Goal: Find specific fact: Find specific fact

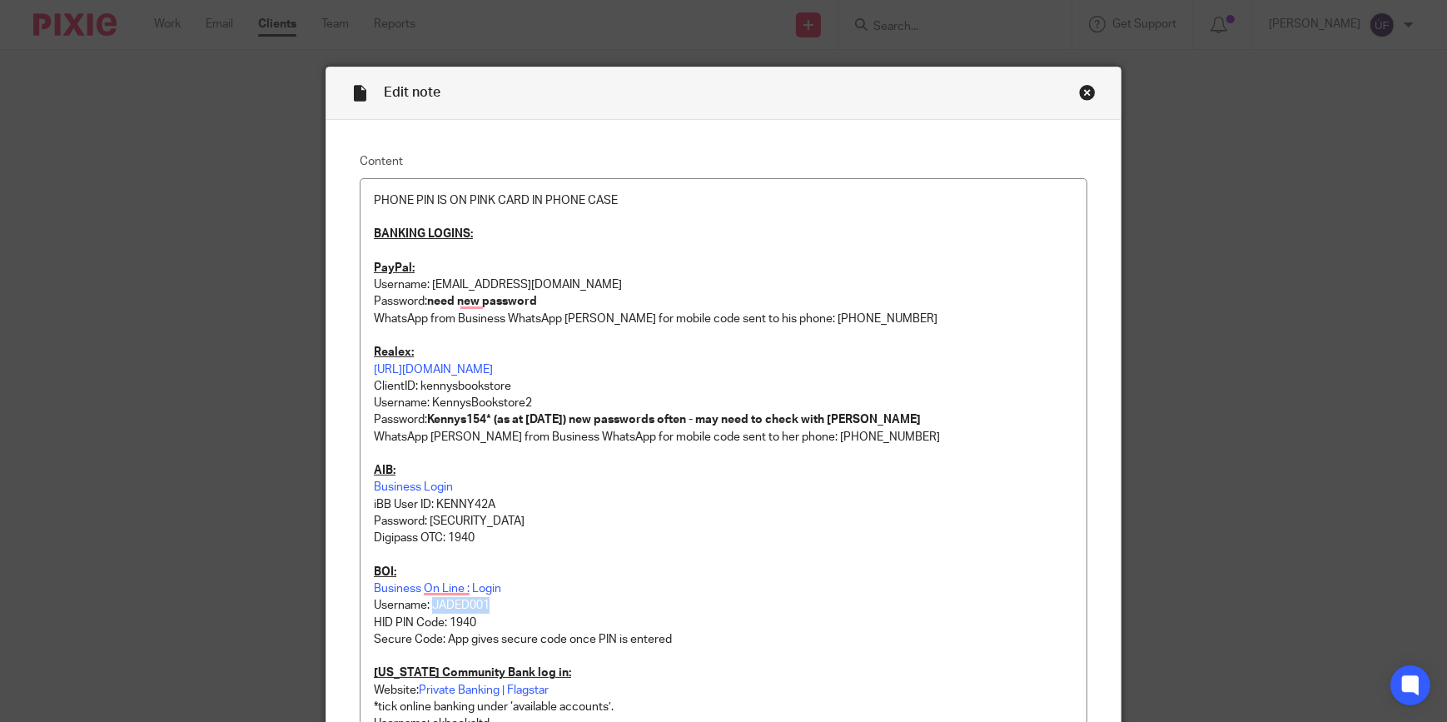
click at [1079, 89] on div "Close this dialog window" at bounding box center [1087, 92] width 17 height 17
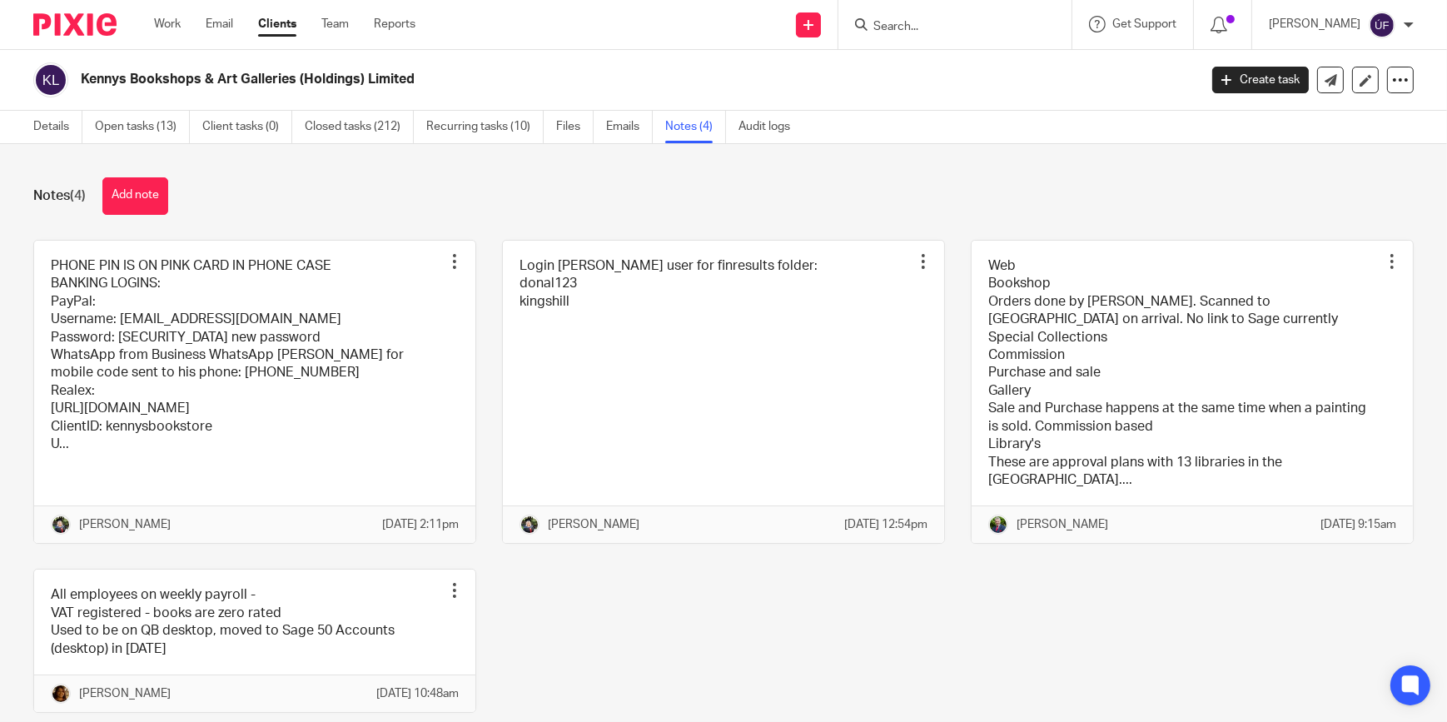
drag, startPoint x: 0, startPoint y: 0, endPoint x: 151, endPoint y: 20, distance: 152.8
click at [151, 20] on div "Work Email Clients Team Reports Work Email Clients Team Reports Settings" at bounding box center [288, 24] width 303 height 49
click at [108, 26] on img at bounding box center [74, 24] width 83 height 22
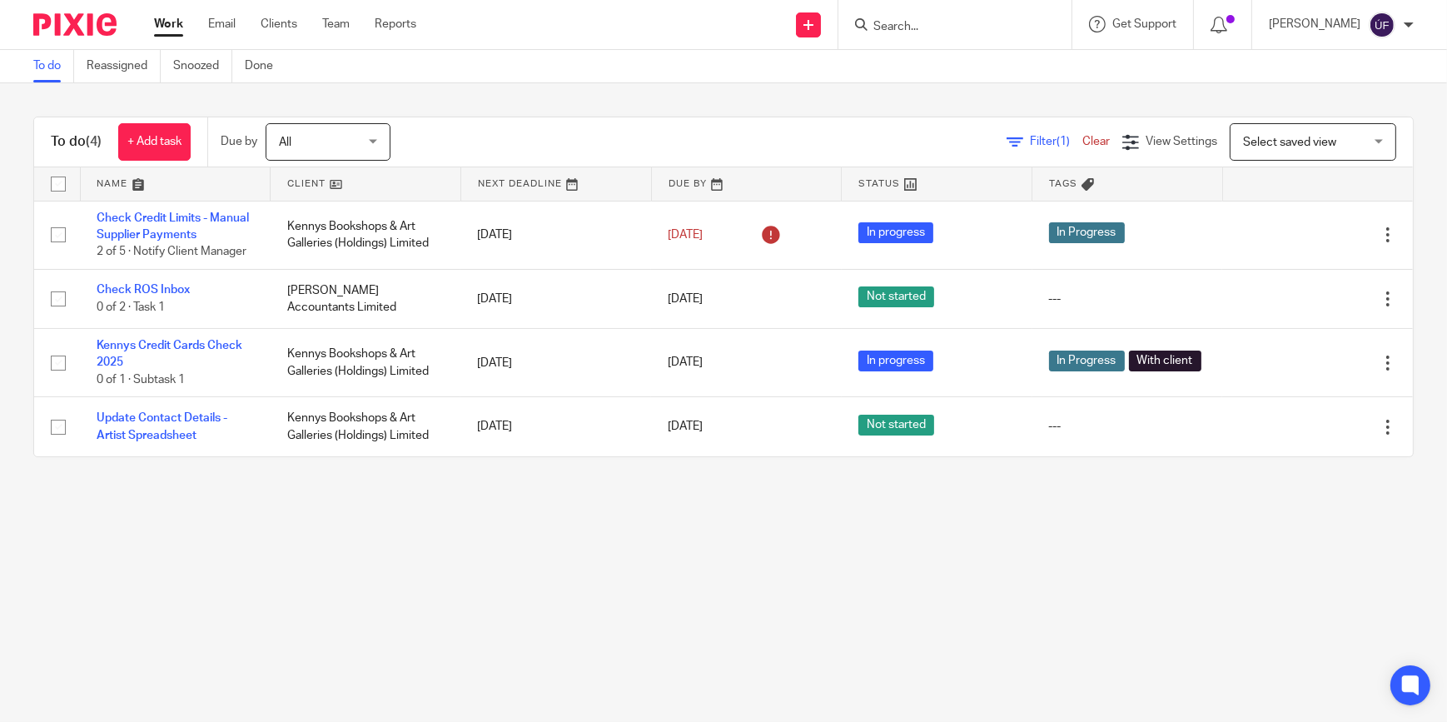
click at [946, 49] on div "Work Email Clients Team Reports Work Email Clients Team Reports Settings Send n…" at bounding box center [723, 25] width 1447 height 50
click at [945, 37] on div at bounding box center [954, 24] width 233 height 49
click at [948, 8] on div at bounding box center [954, 24] width 233 height 49
click at [947, 20] on input "Search" at bounding box center [946, 27] width 150 height 15
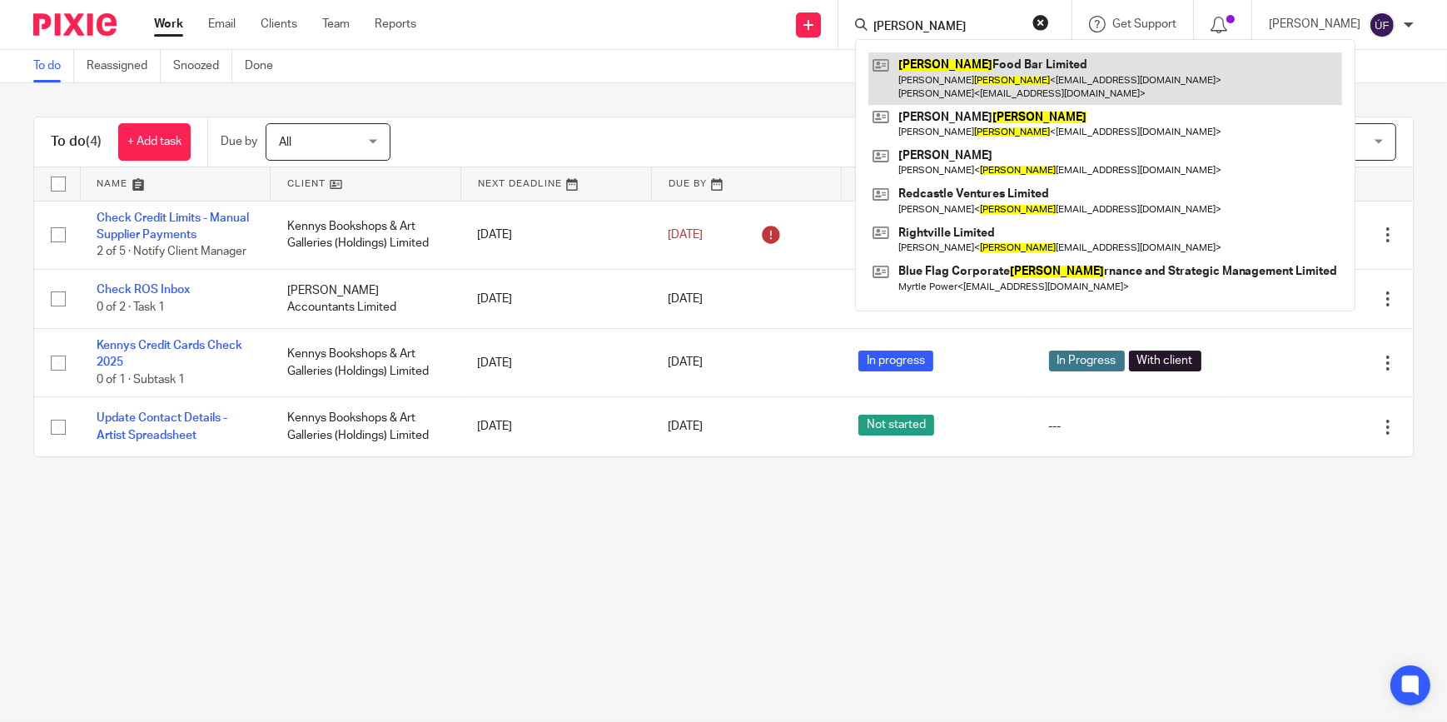
type input "bove"
click at [954, 77] on link at bounding box center [1105, 78] width 474 height 52
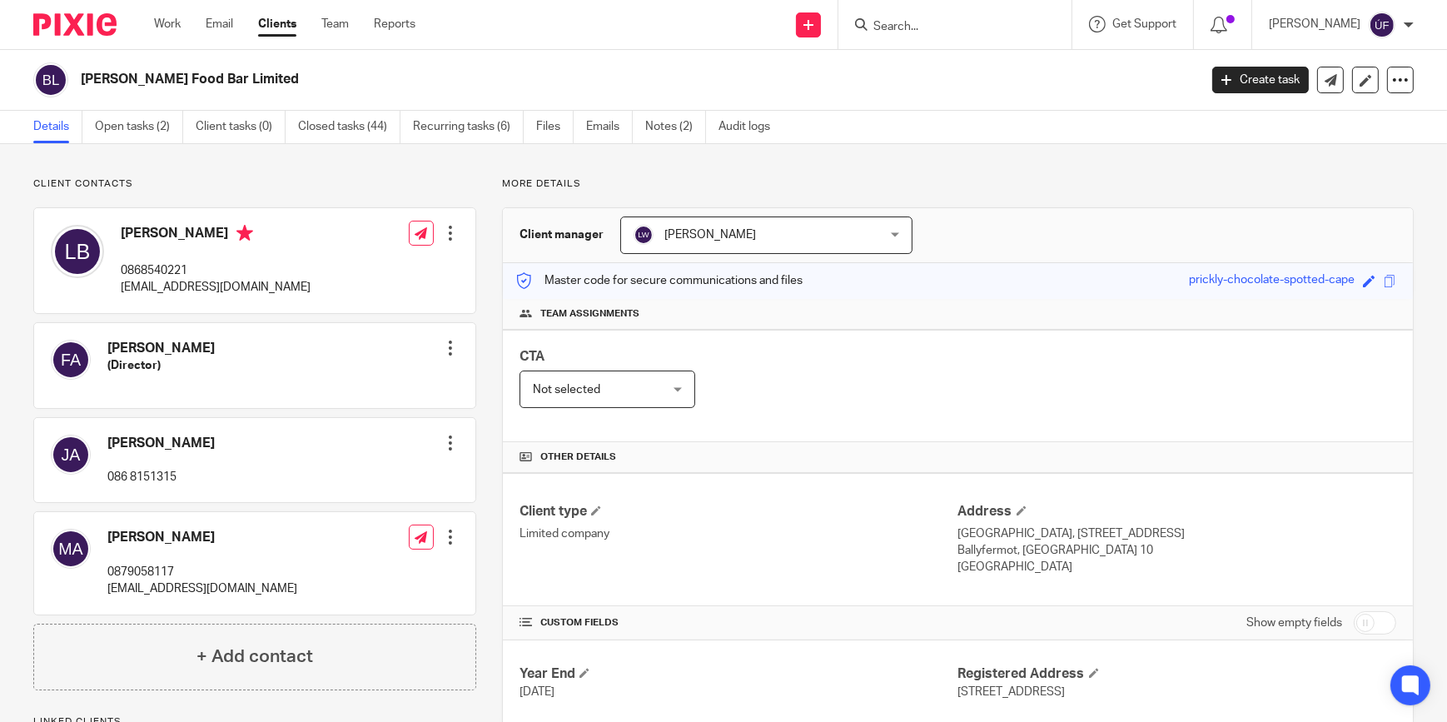
click at [679, 113] on link "Notes (2)" at bounding box center [675, 127] width 61 height 32
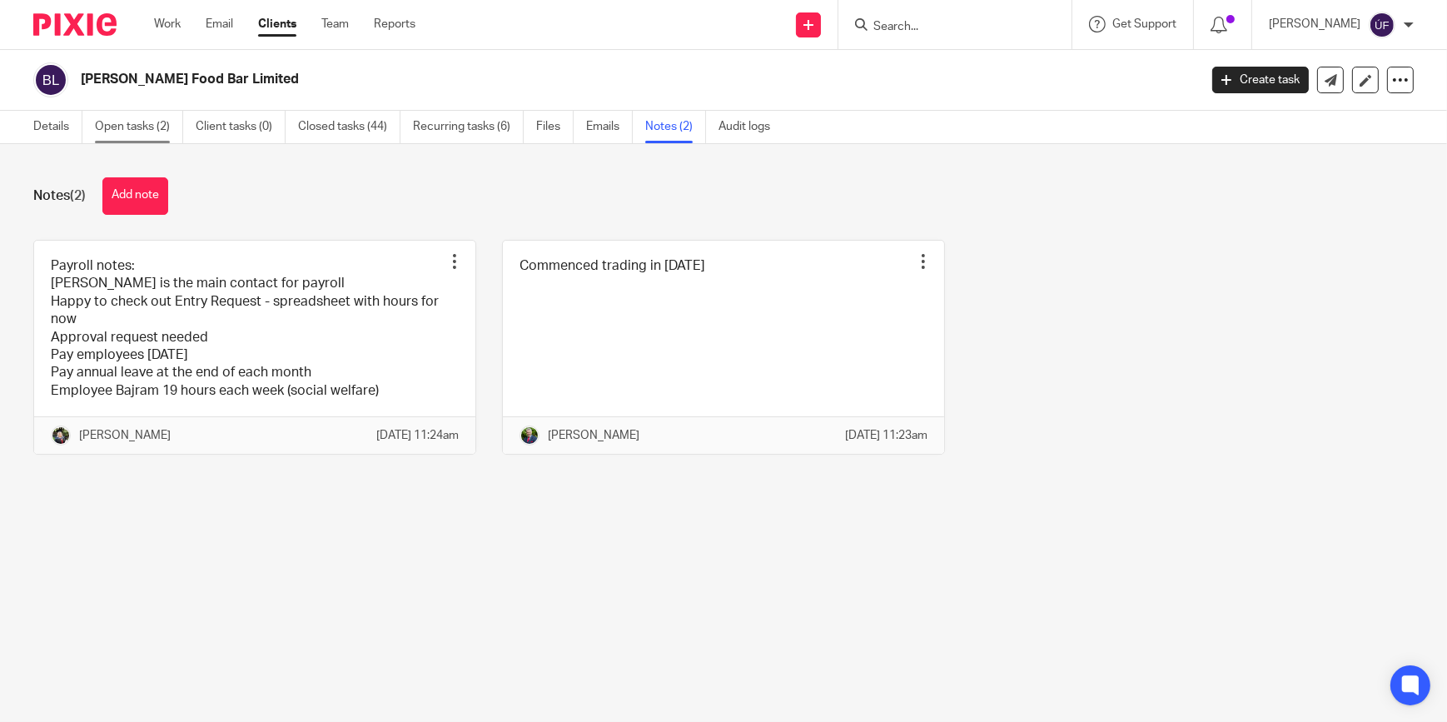
click at [150, 132] on link "Open tasks (2)" at bounding box center [139, 127] width 88 height 32
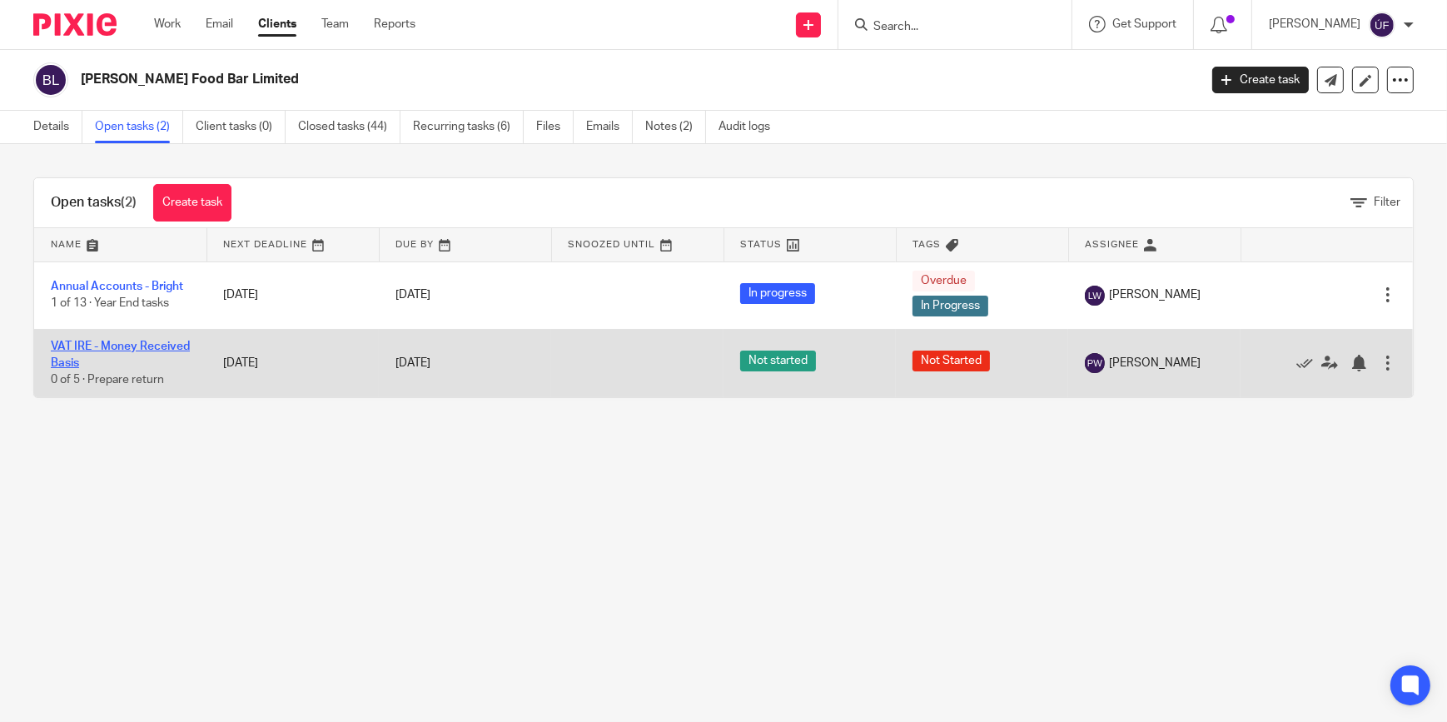
click at [108, 343] on link "VAT IRE - Money Received Basis" at bounding box center [120, 354] width 139 height 28
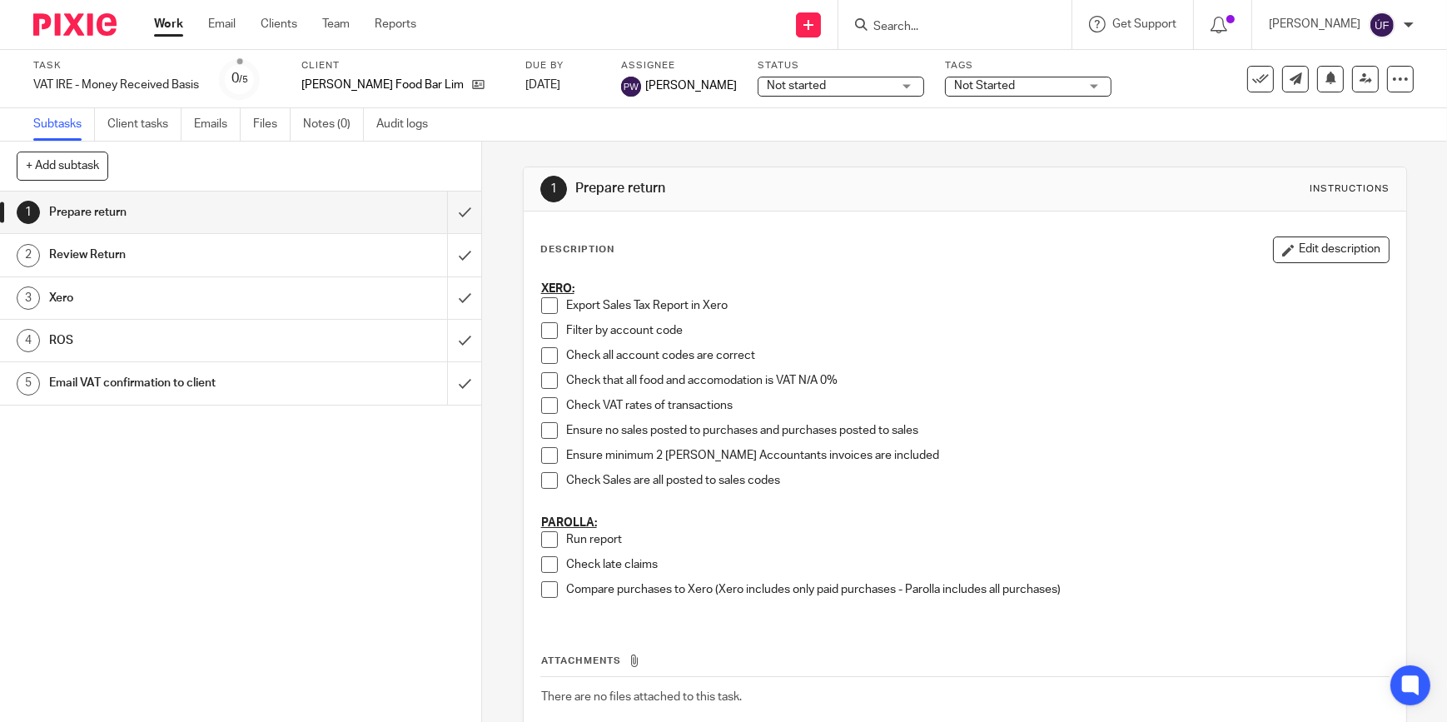
click at [350, 251] on div "Review Return" at bounding box center [240, 254] width 382 height 25
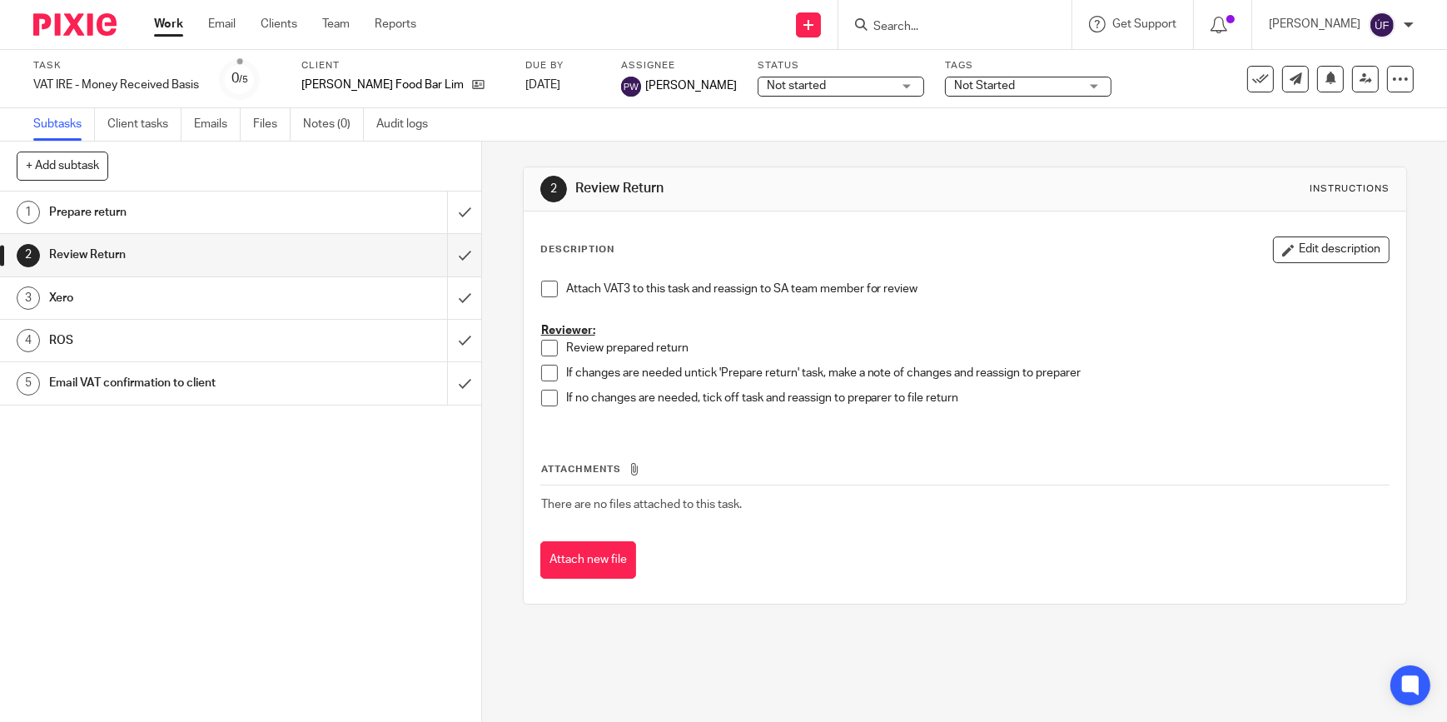
click at [322, 290] on div "Xero" at bounding box center [240, 297] width 382 height 25
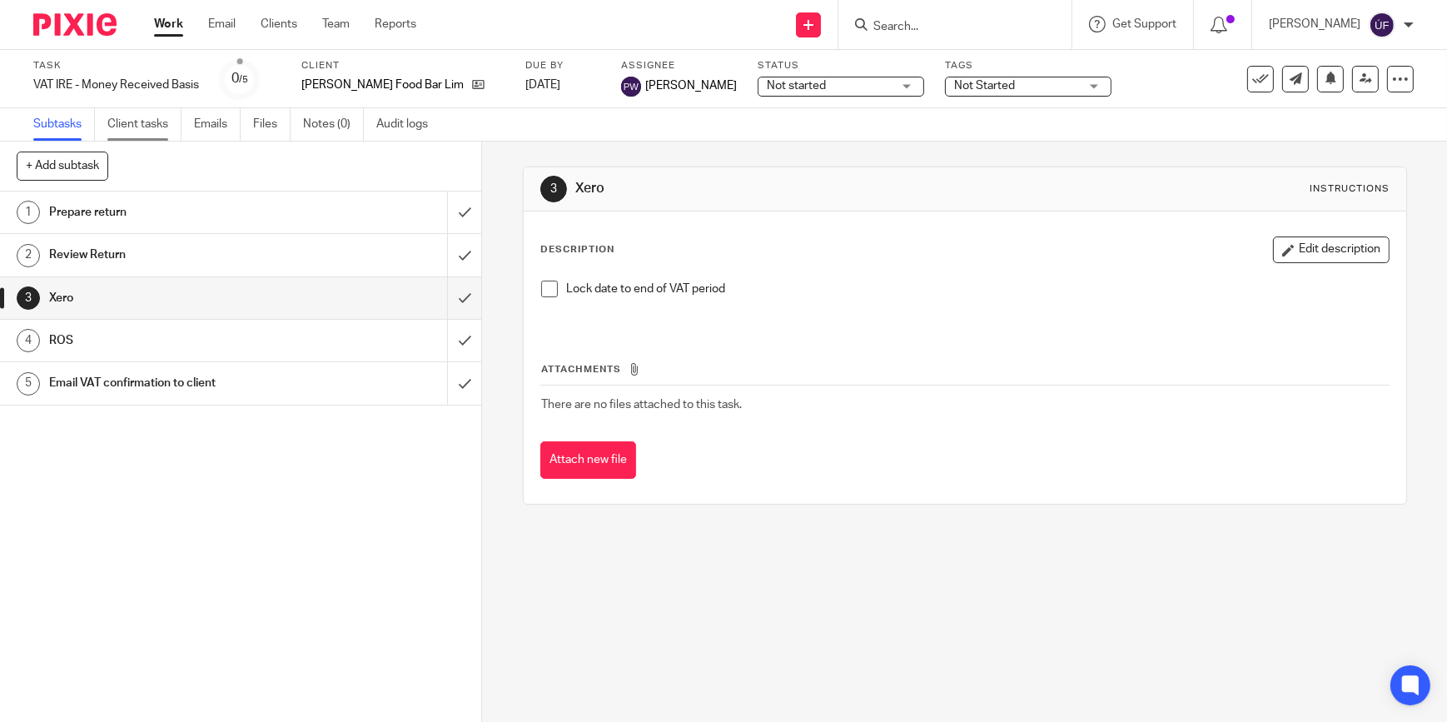
click at [143, 117] on link "Client tasks" at bounding box center [144, 124] width 74 height 32
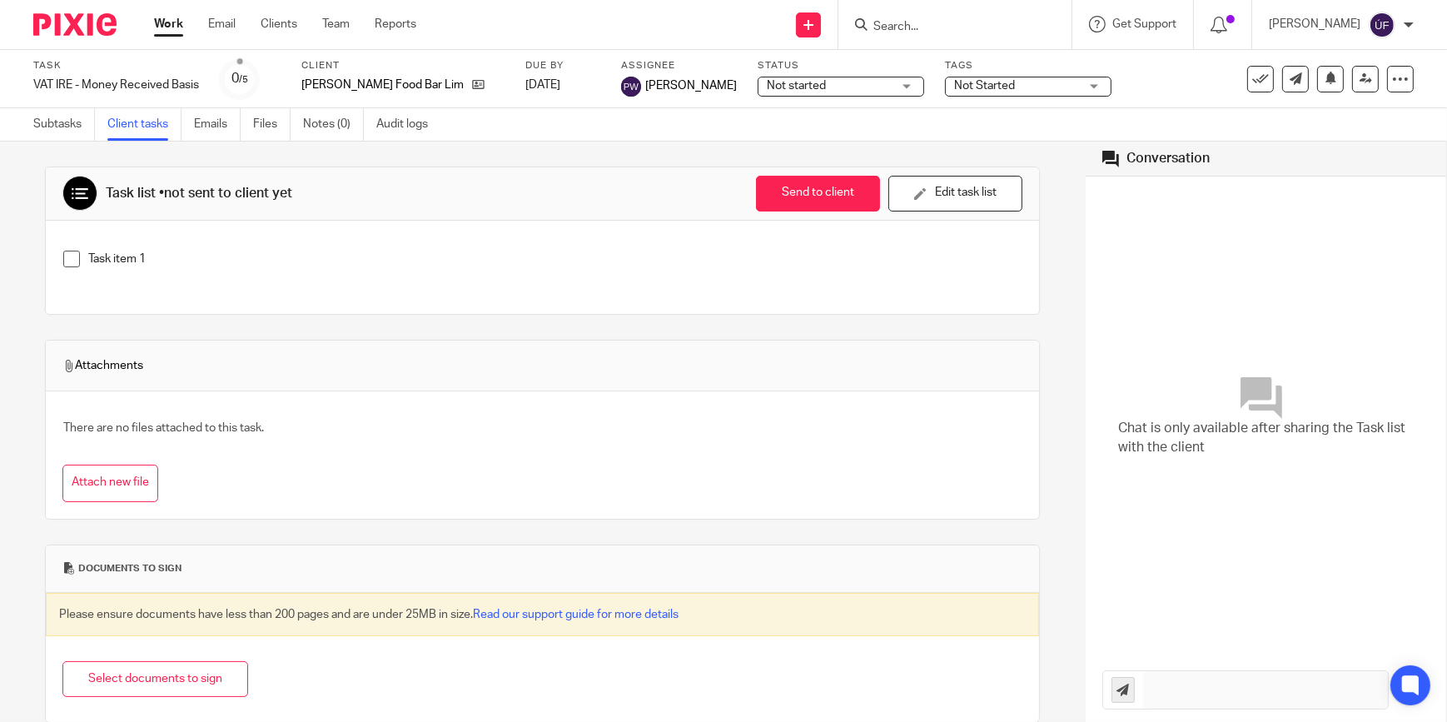
click at [171, 25] on link "Work" at bounding box center [168, 24] width 29 height 17
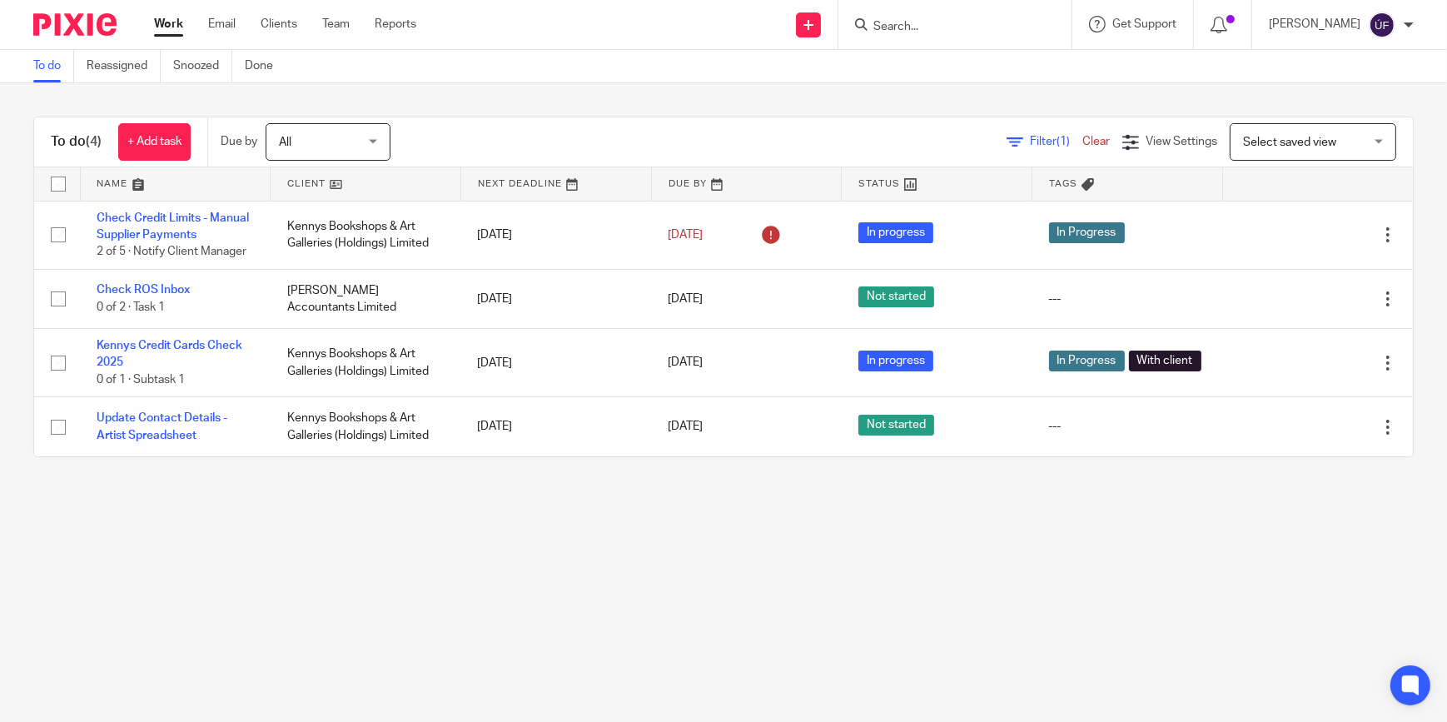
click at [973, 27] on input "Search" at bounding box center [946, 27] width 150 height 15
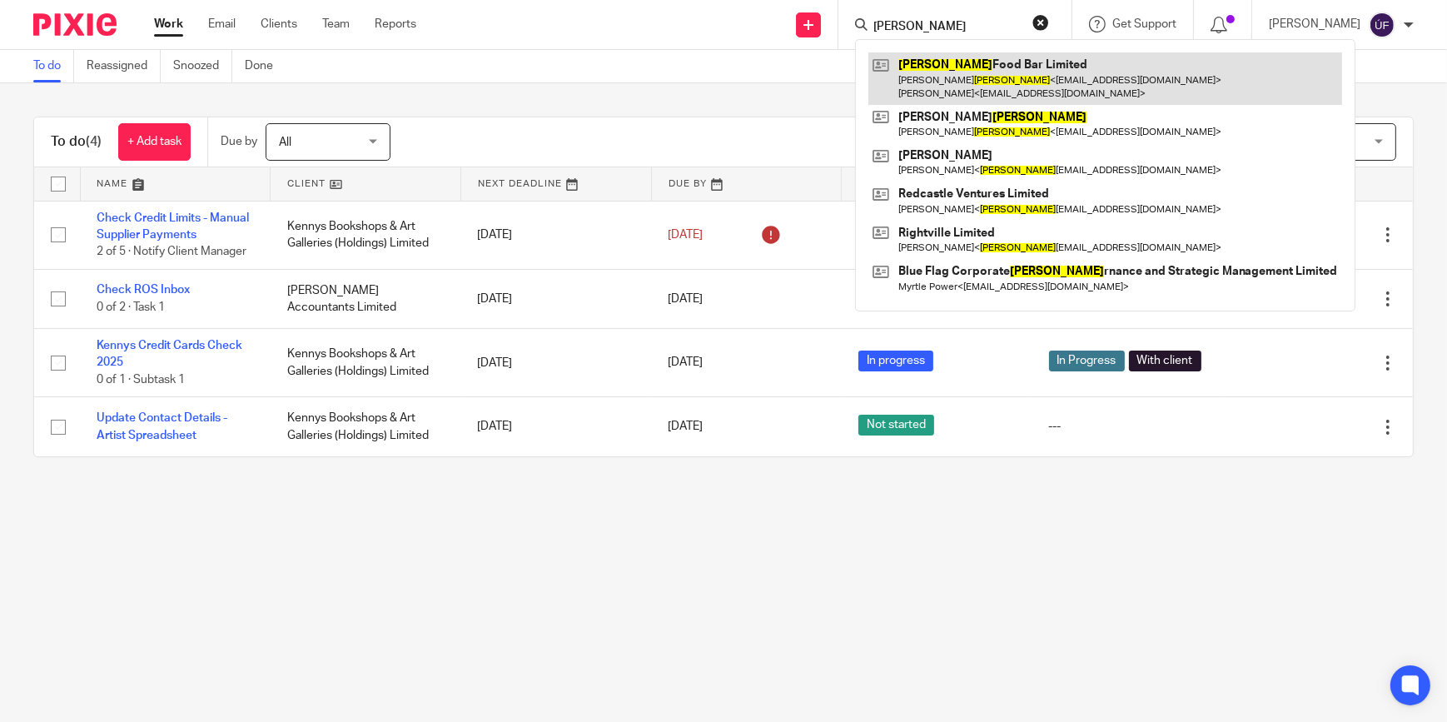
type input "[PERSON_NAME]"
click at [993, 54] on link at bounding box center [1105, 78] width 474 height 52
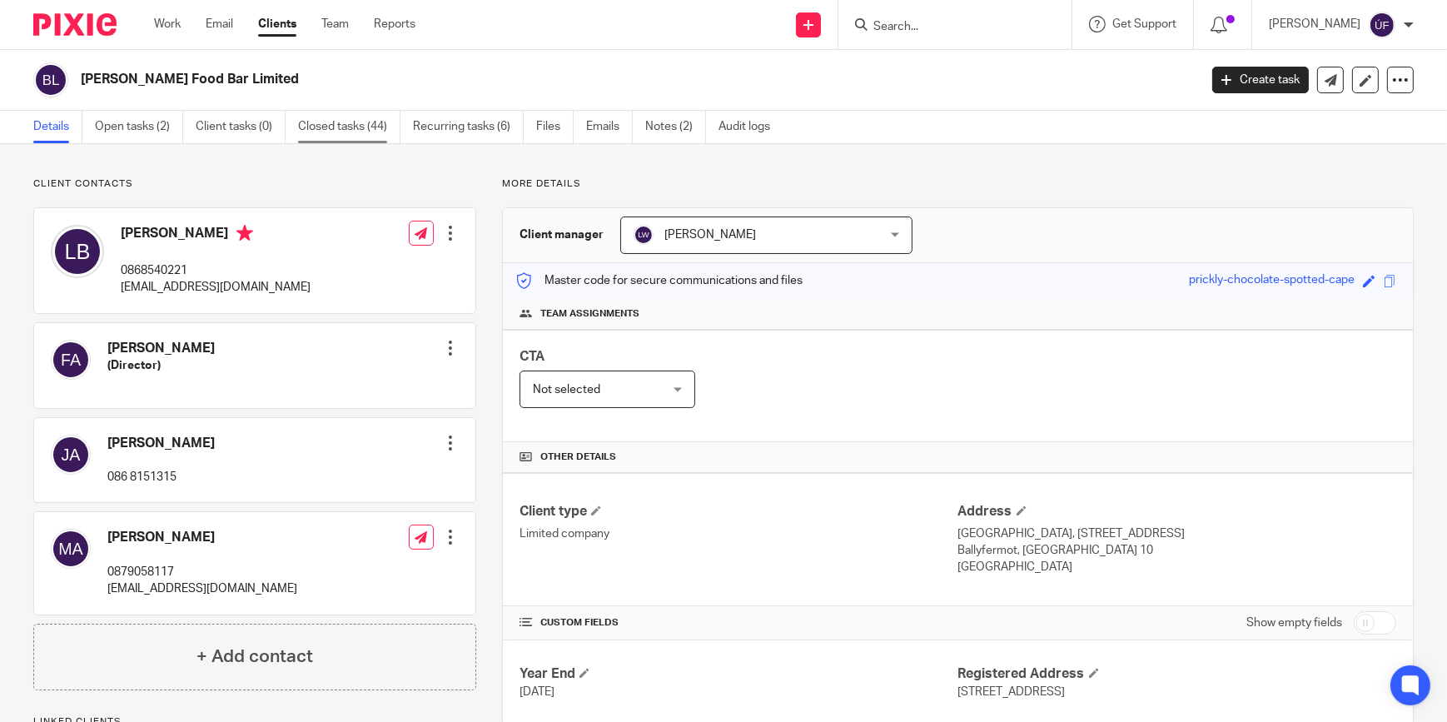
click at [320, 126] on link "Closed tasks (44)" at bounding box center [349, 127] width 102 height 32
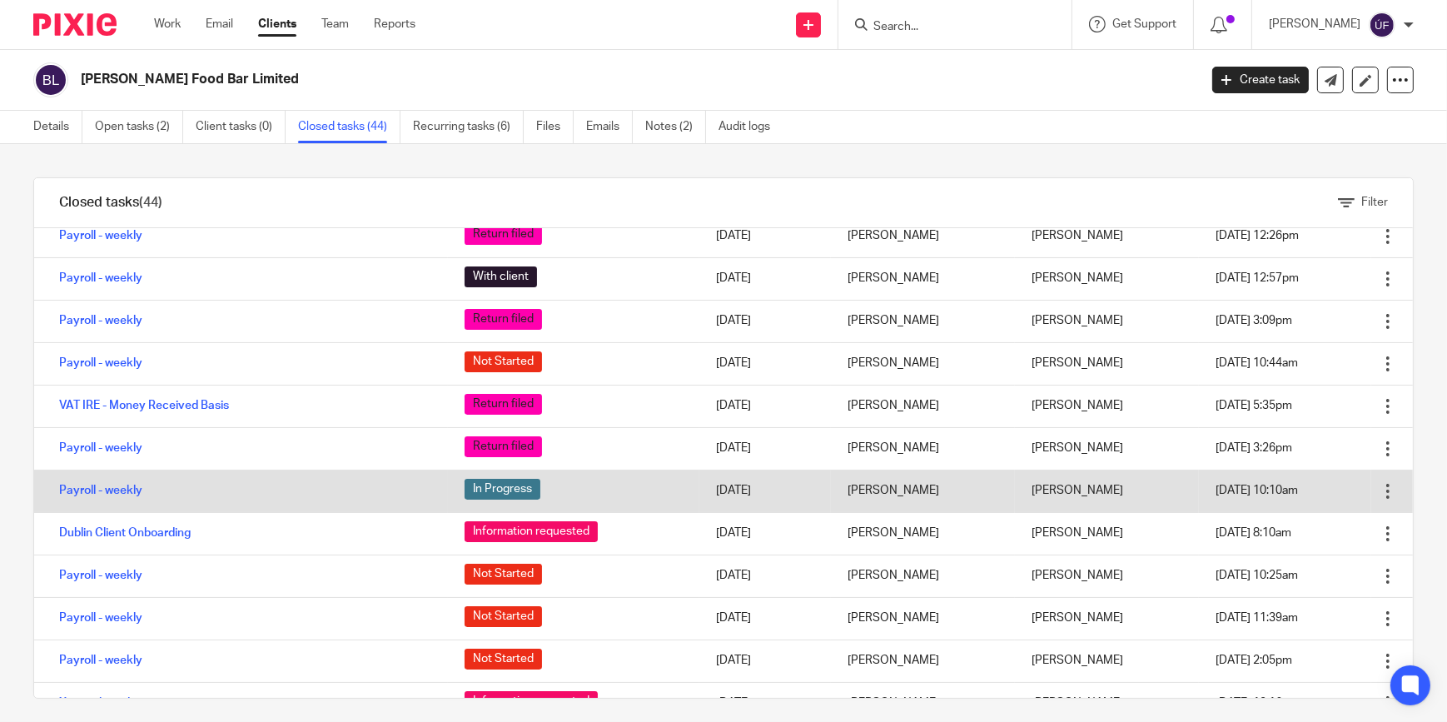
scroll to position [226, 0]
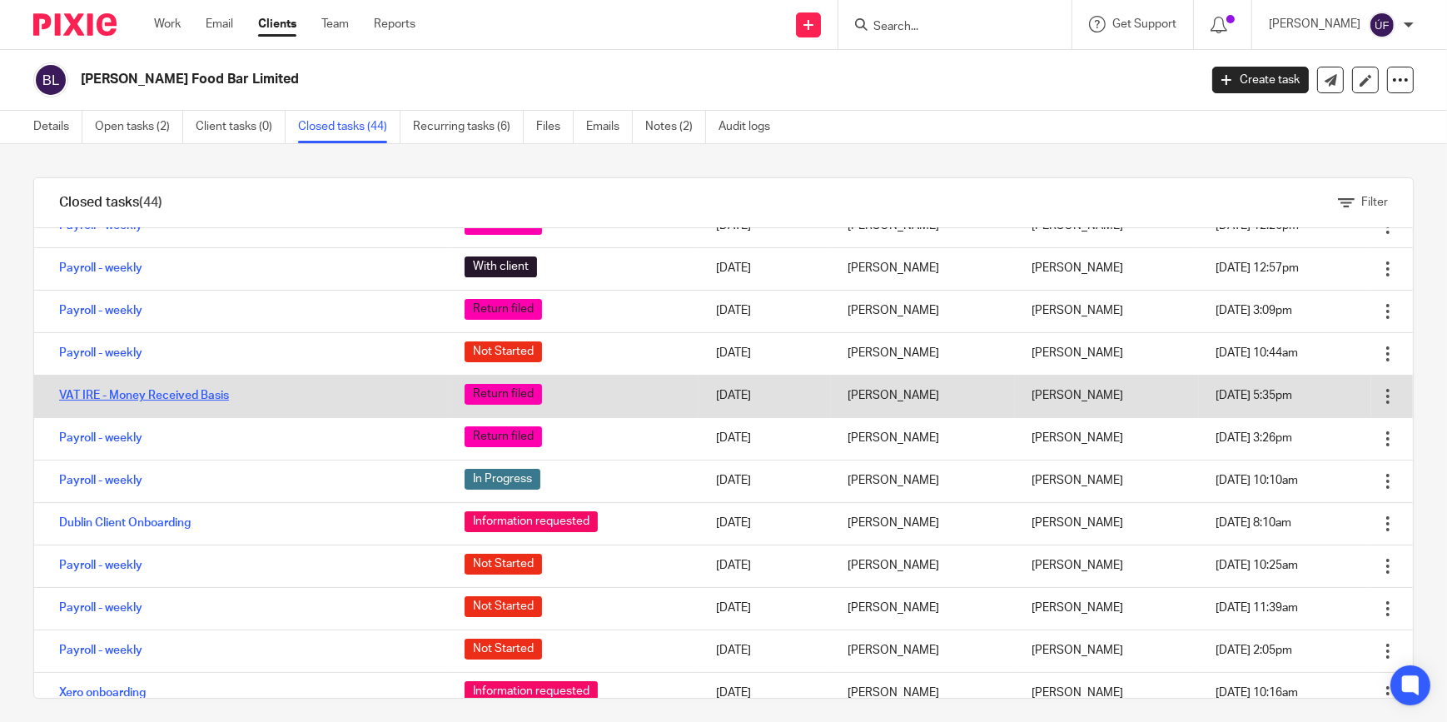
click at [202, 390] on link "VAT IRE - Money Received Basis" at bounding box center [144, 396] width 170 height 12
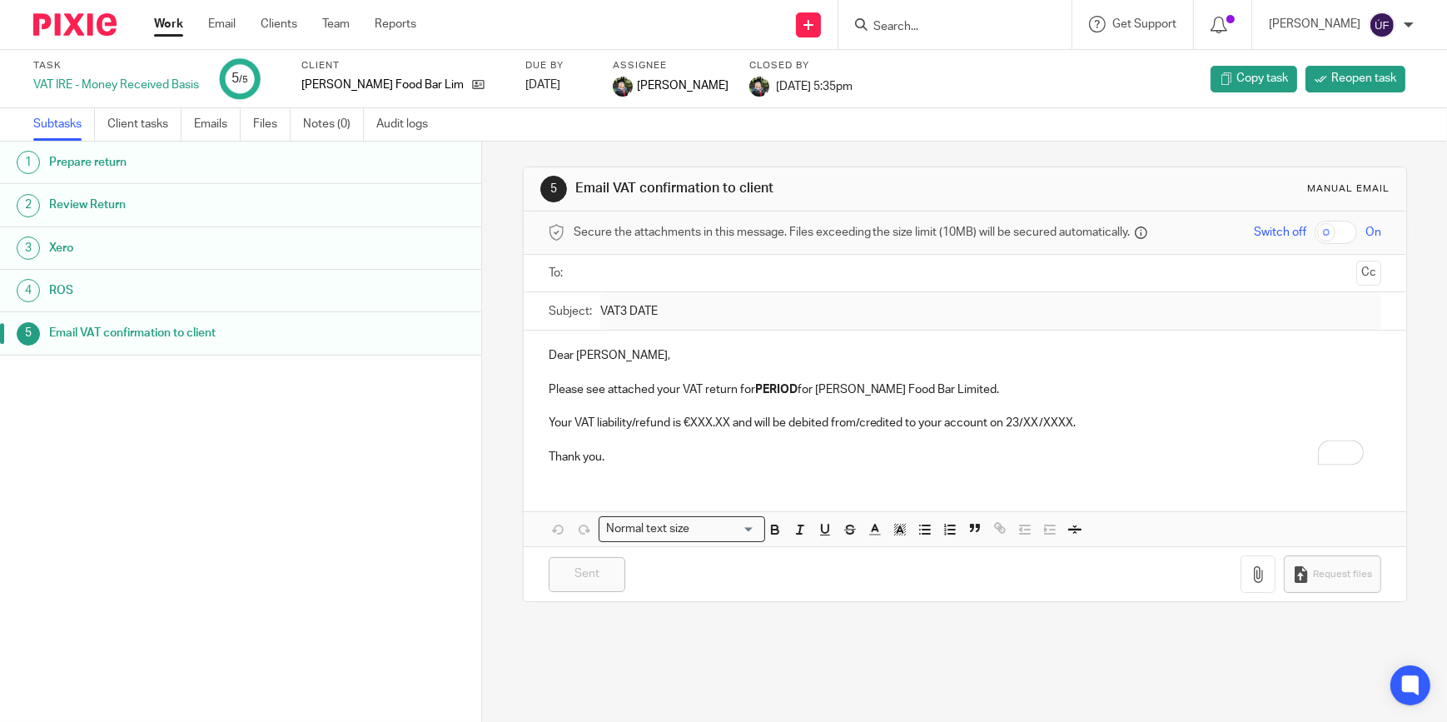
click at [133, 199] on h1 "Review Return" at bounding box center [187, 204] width 277 height 25
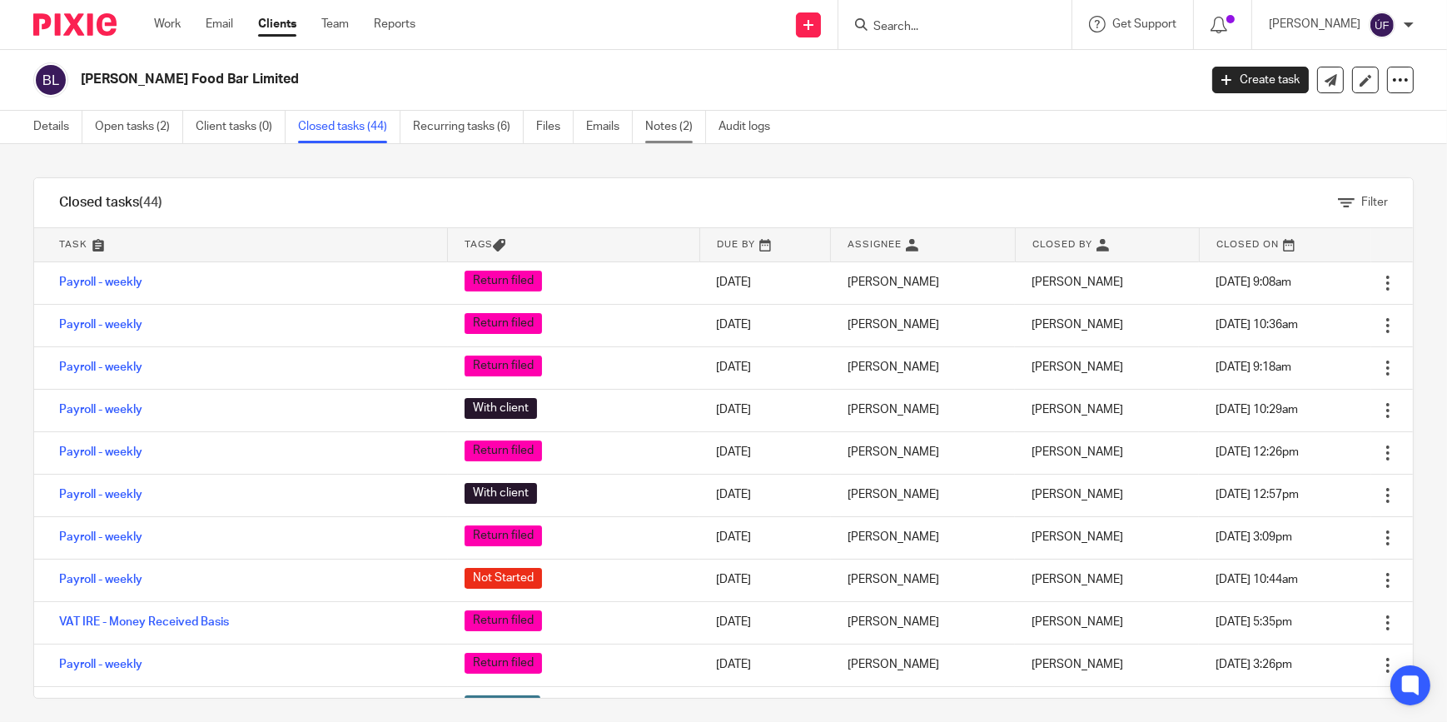
click at [664, 124] on link "Notes (2)" at bounding box center [675, 127] width 61 height 32
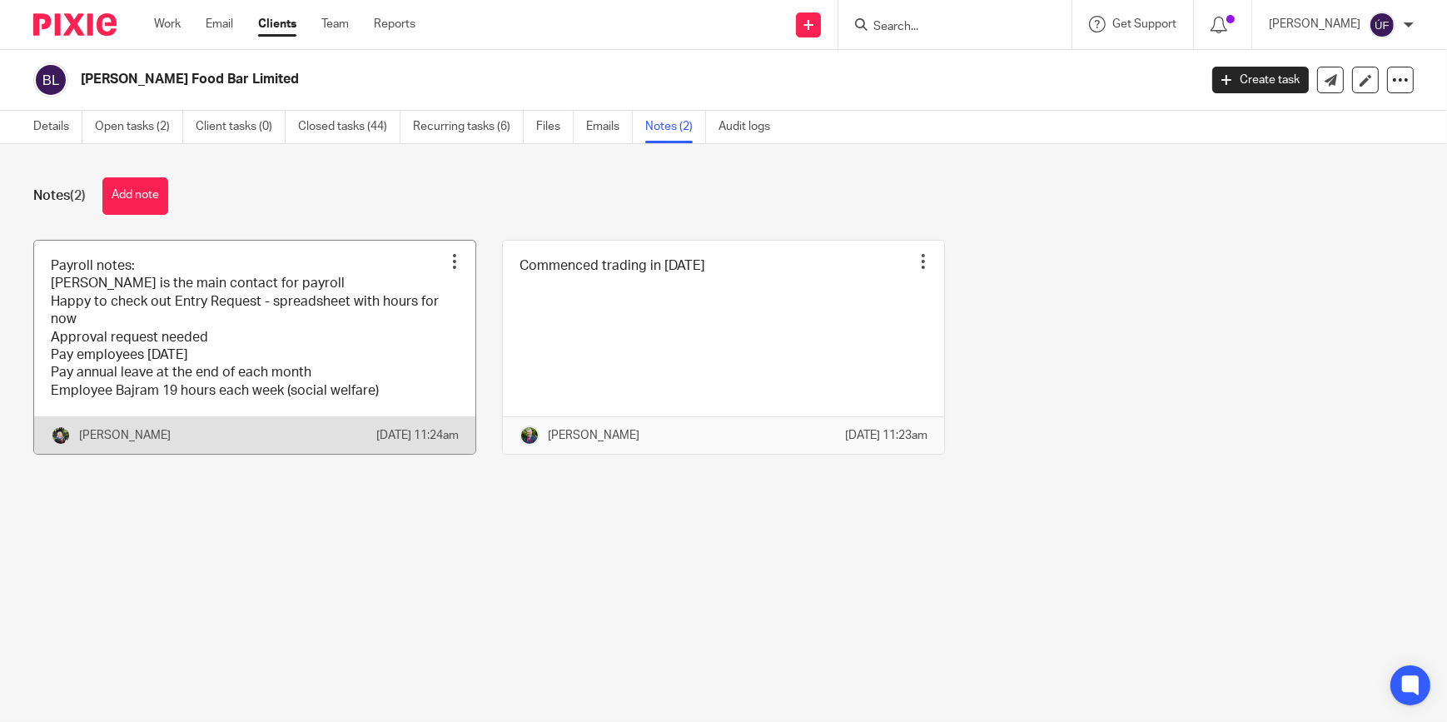
click at [446, 257] on div at bounding box center [454, 261] width 17 height 17
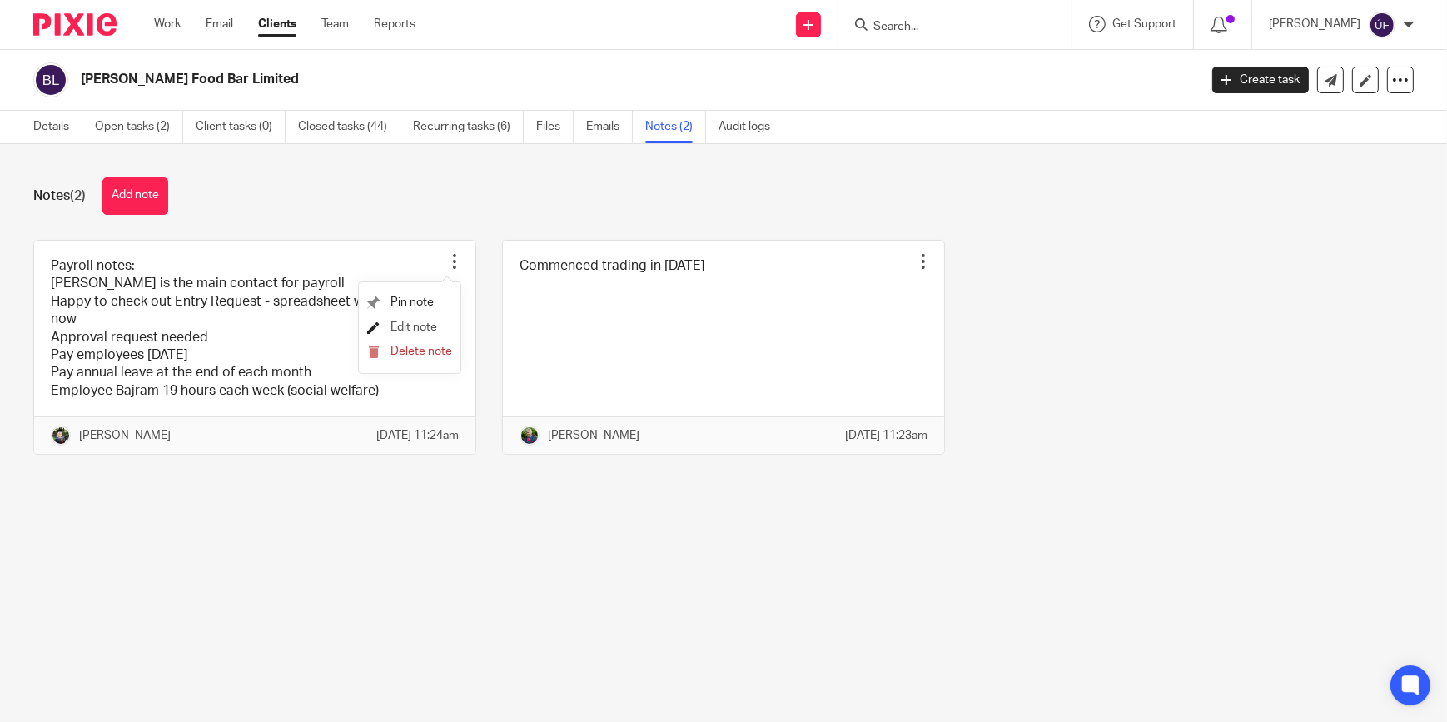
click at [414, 321] on link "Edit note" at bounding box center [402, 327] width 70 height 12
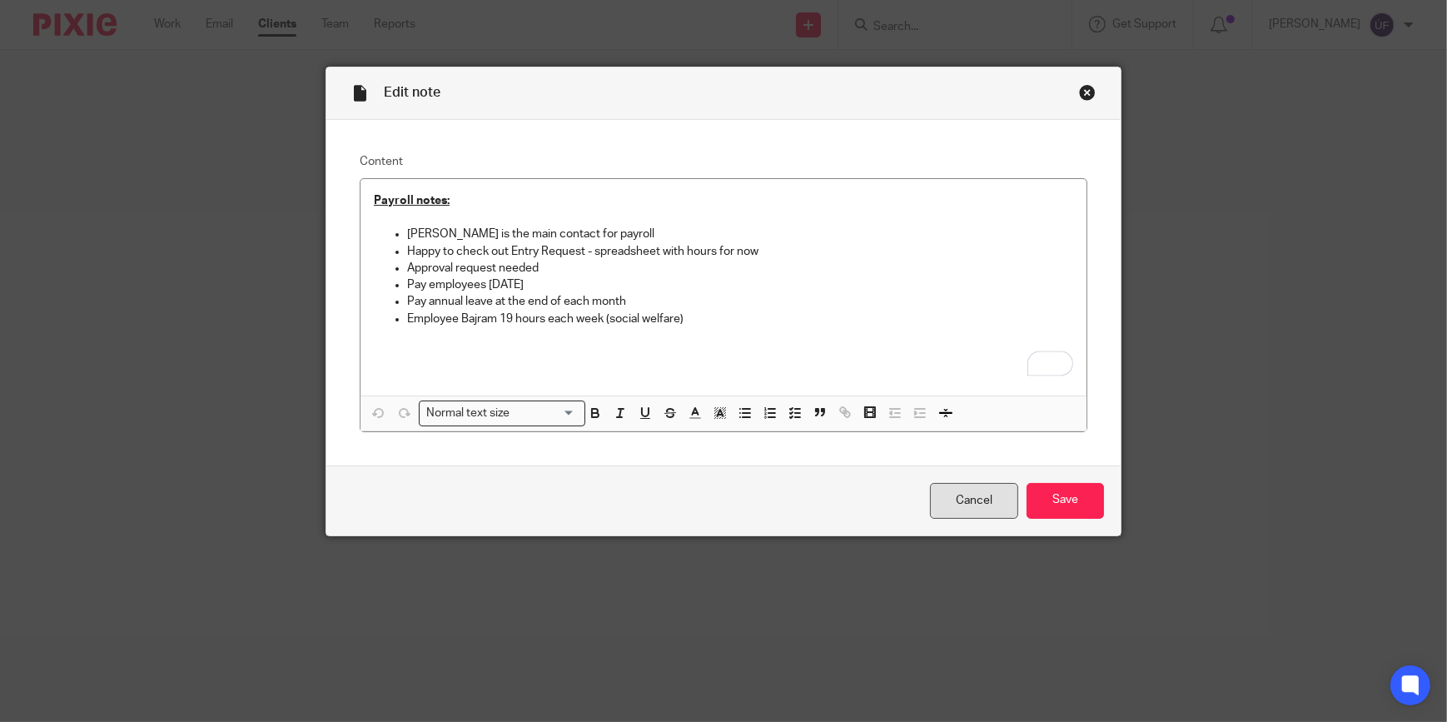
click at [950, 492] on link "Cancel" at bounding box center [974, 501] width 88 height 36
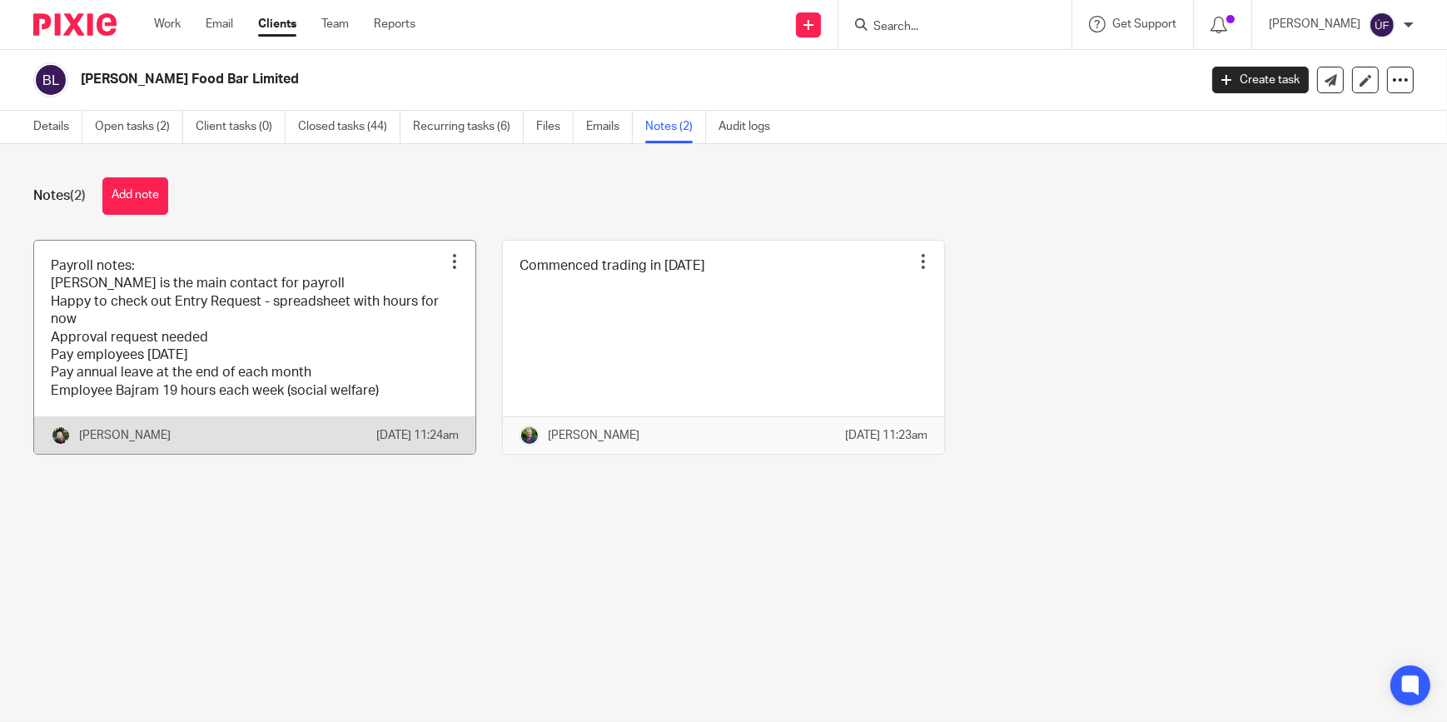
click at [446, 261] on div at bounding box center [454, 261] width 17 height 17
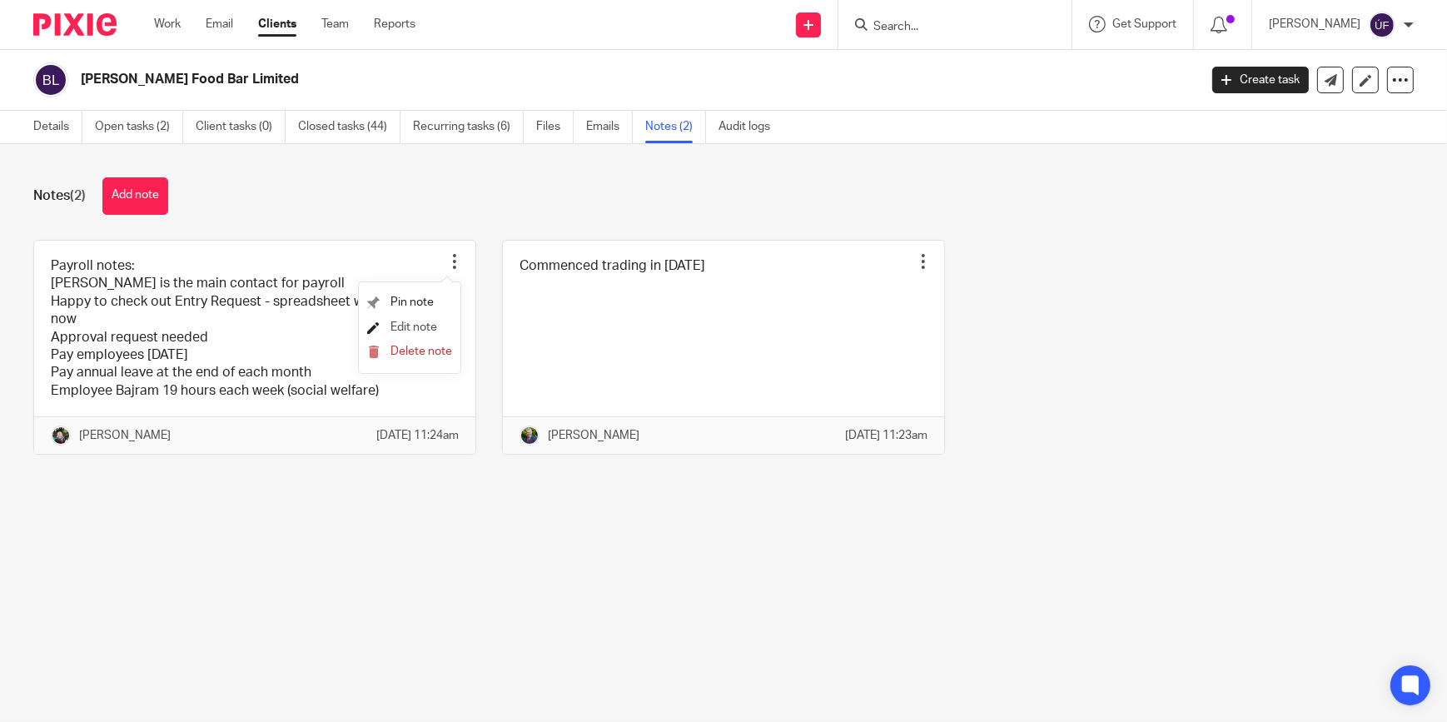
click at [421, 323] on span "Edit note" at bounding box center [413, 327] width 47 height 12
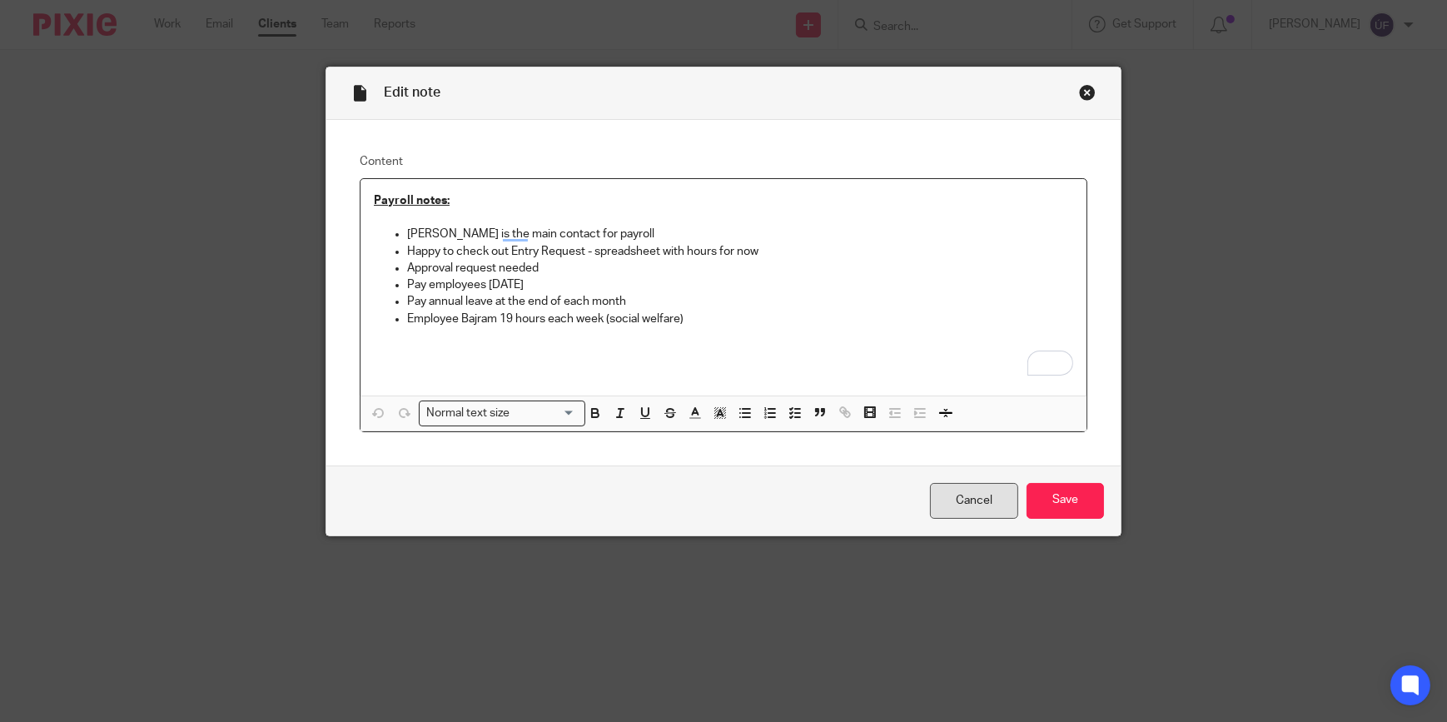
click at [934, 508] on link "Cancel" at bounding box center [974, 501] width 88 height 36
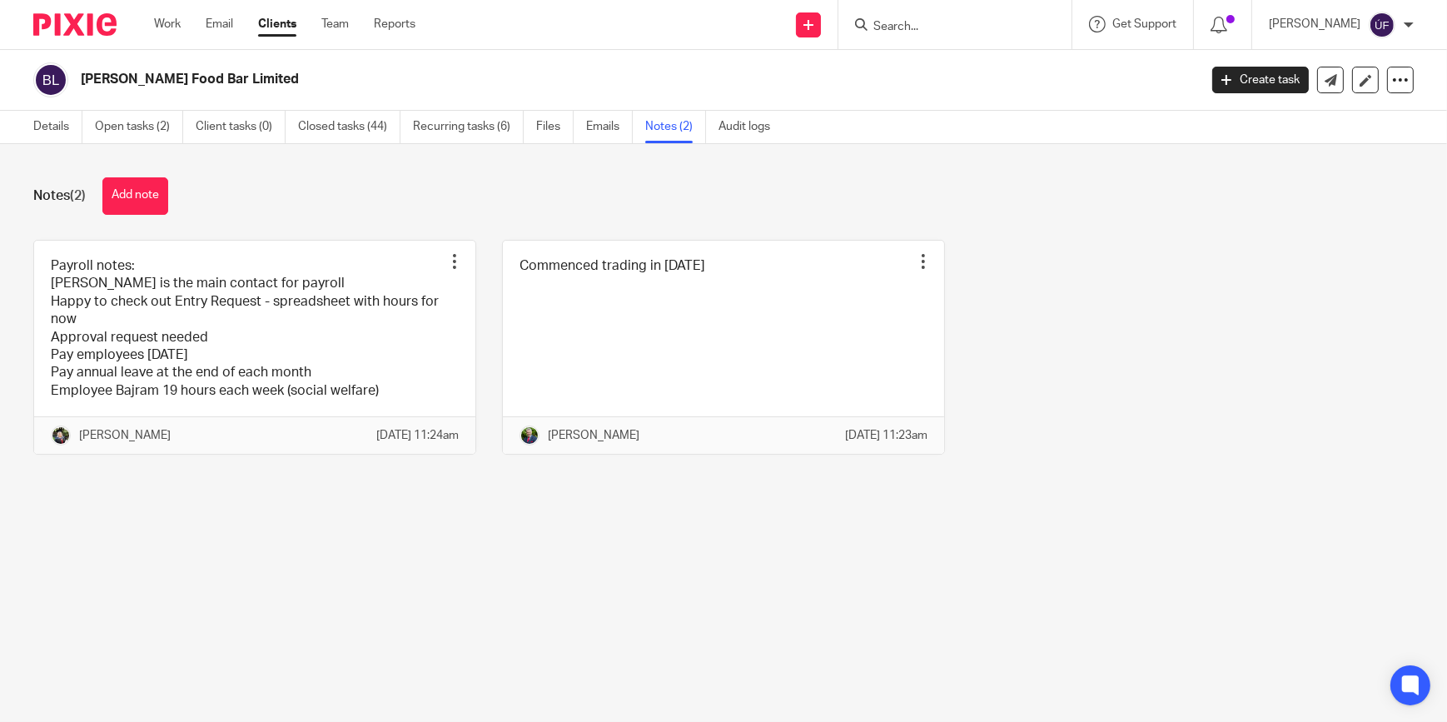
click at [1280, 360] on div "Payroll notes: Maria Aprile is the main contact for payroll Happy to check out …" at bounding box center [710, 360] width 1406 height 241
click at [144, 121] on link "Open tasks (2)" at bounding box center [139, 127] width 88 height 32
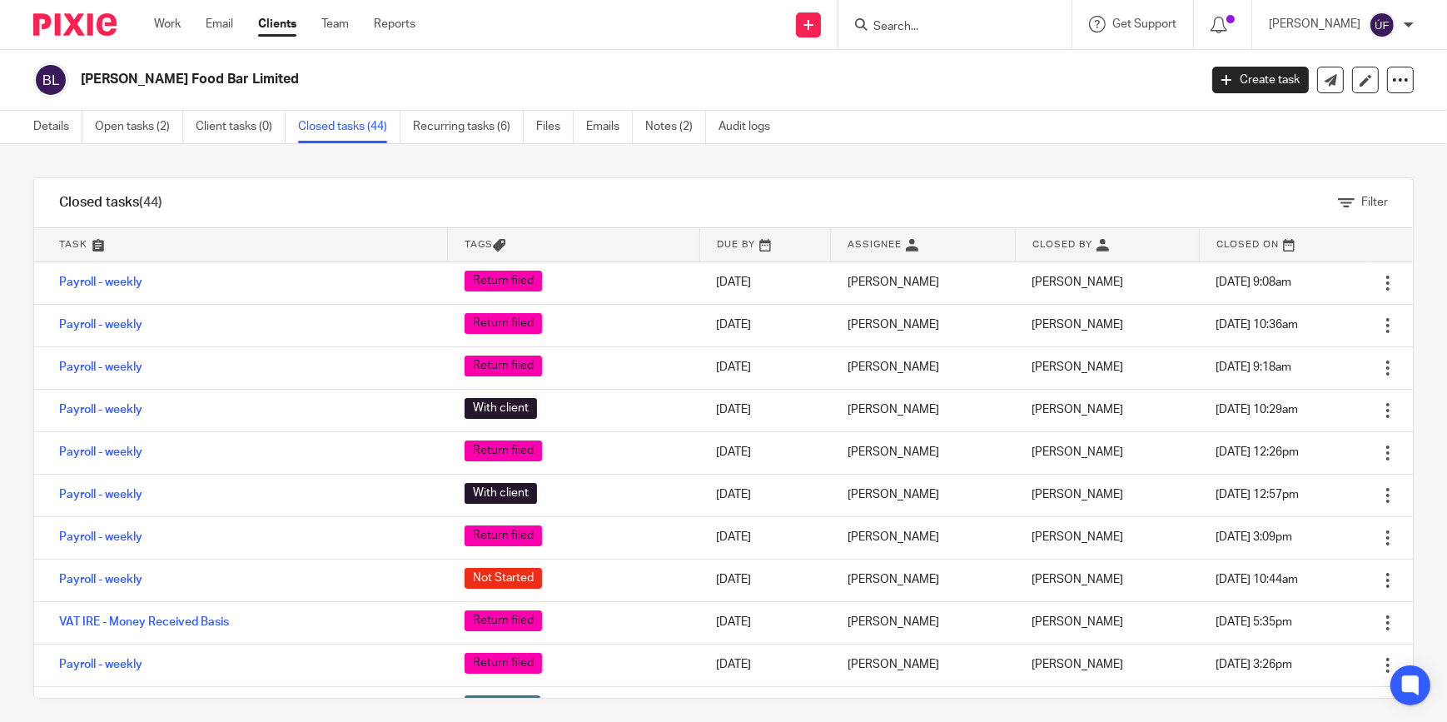
click at [340, 167] on div "Filter tasks Only show tasks matching all of these conditions 1 Task name Is Is…" at bounding box center [723, 433] width 1447 height 578
click at [613, 114] on link "Emails" at bounding box center [609, 127] width 47 height 32
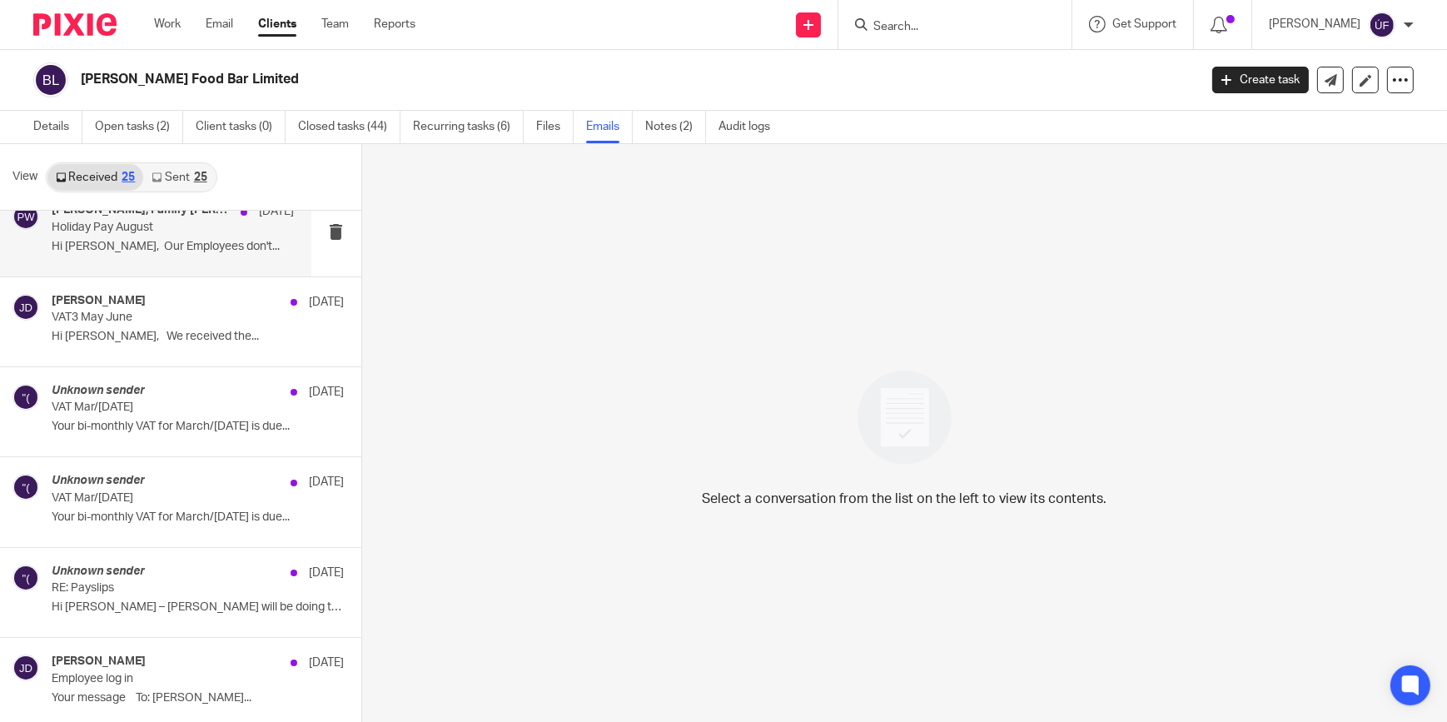
scroll to position [151, 0]
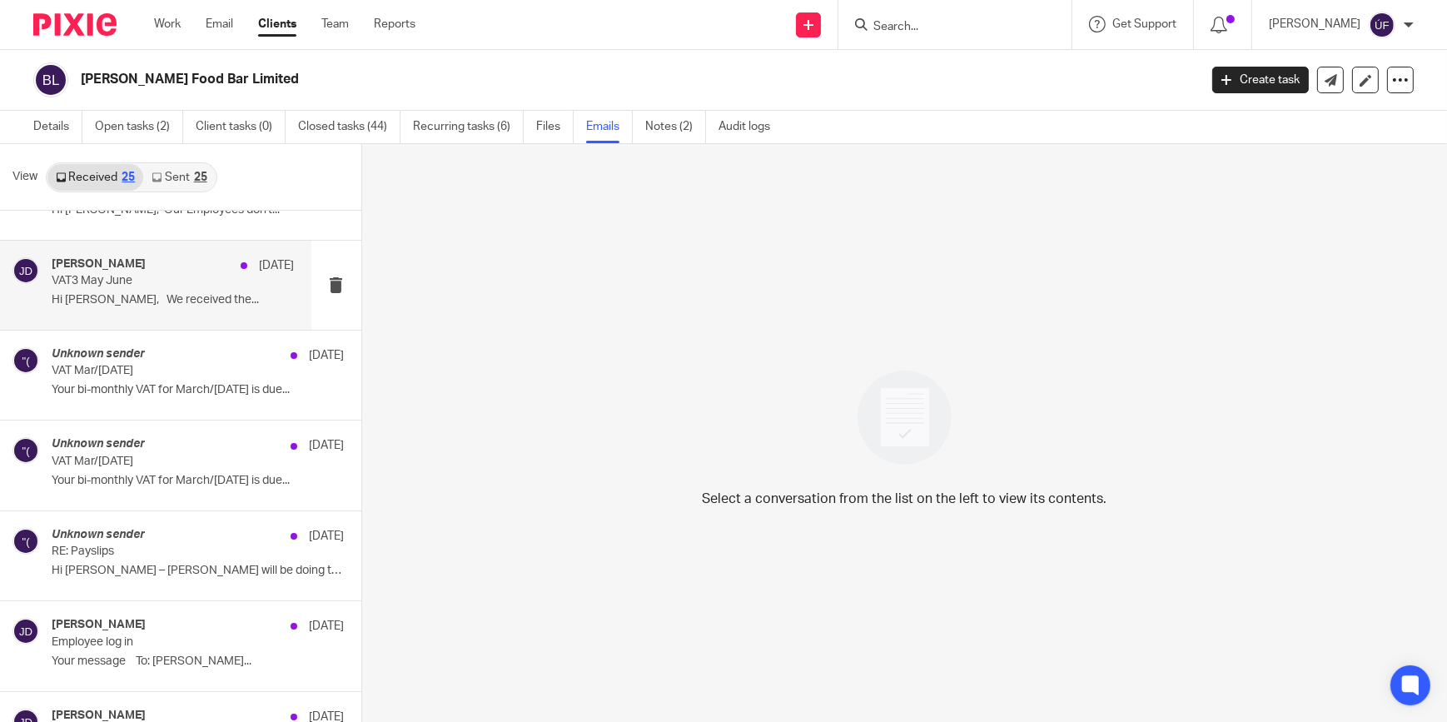
click at [191, 293] on p "Hi Maria, We received the..." at bounding box center [173, 300] width 243 height 14
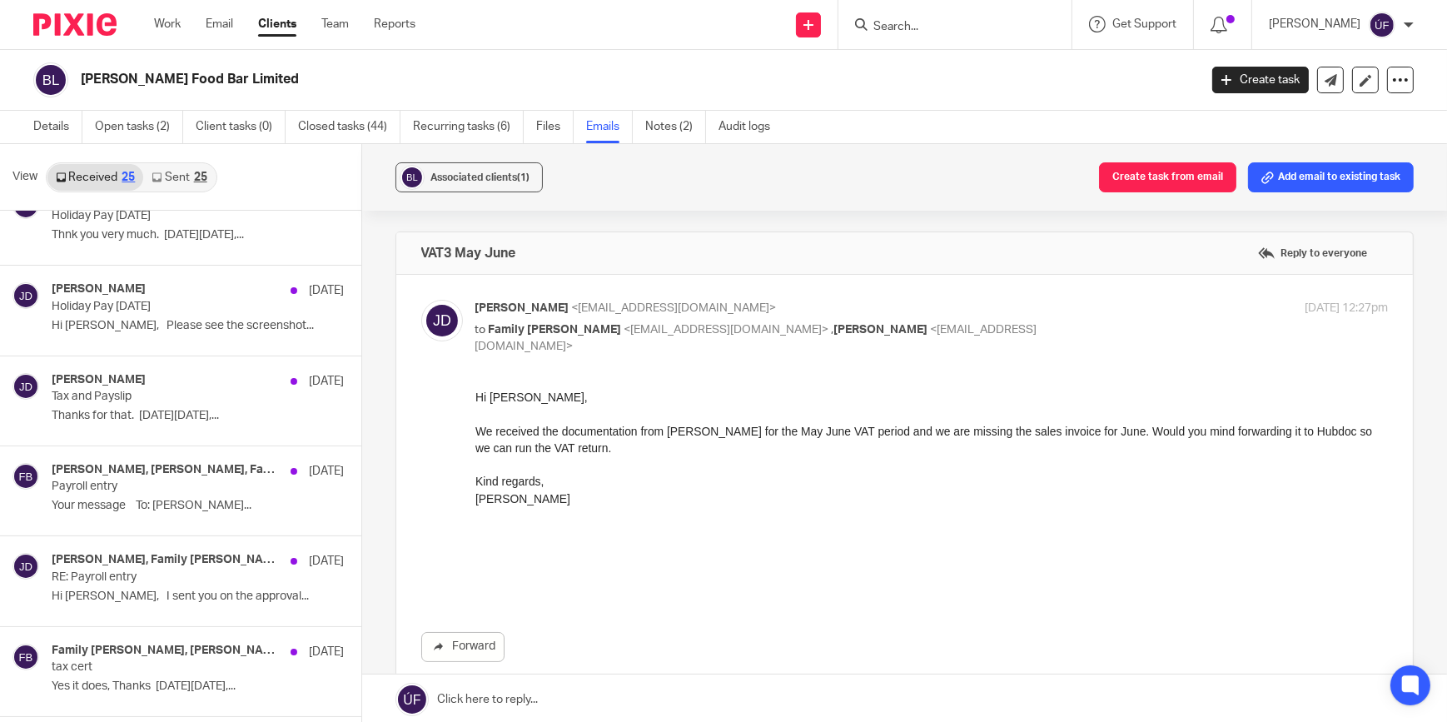
scroll to position [832, 0]
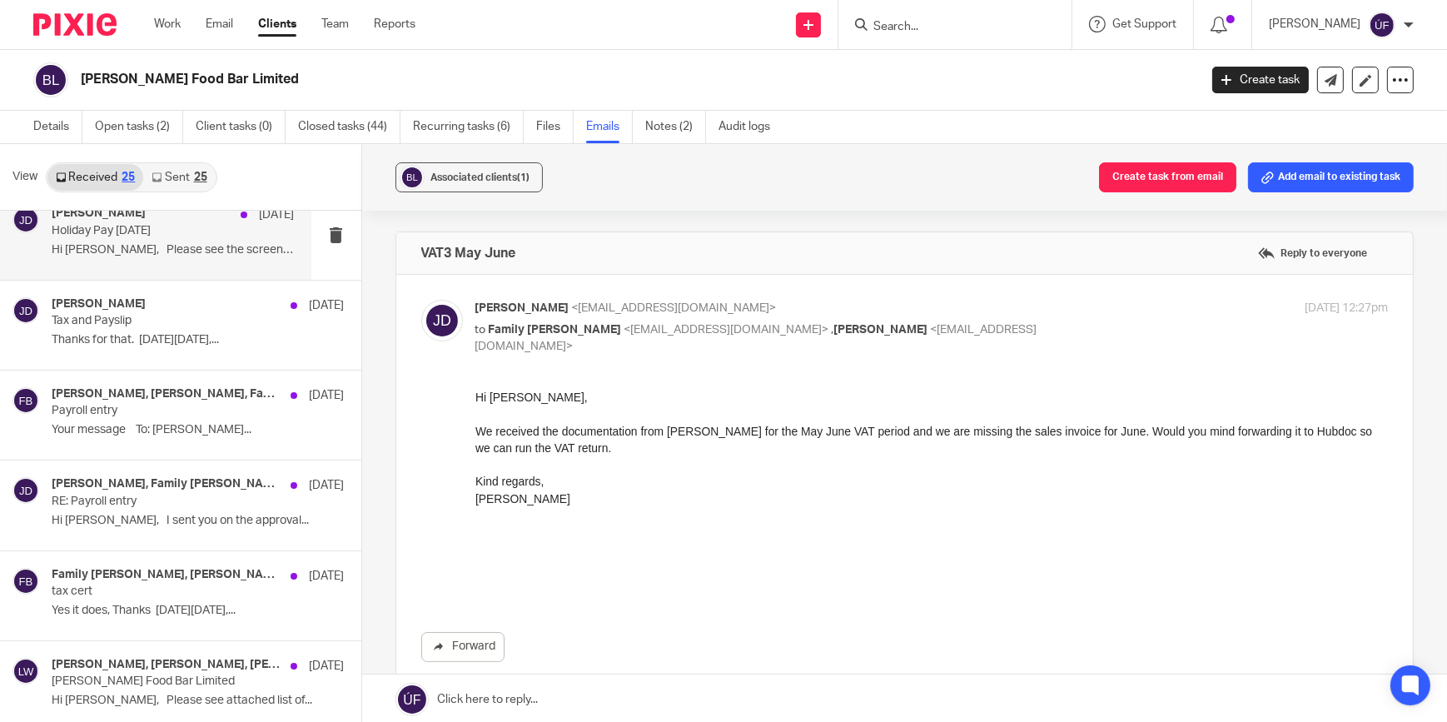
click at [181, 251] on p "Hi Maria, Please see the screenshot..." at bounding box center [173, 250] width 243 height 14
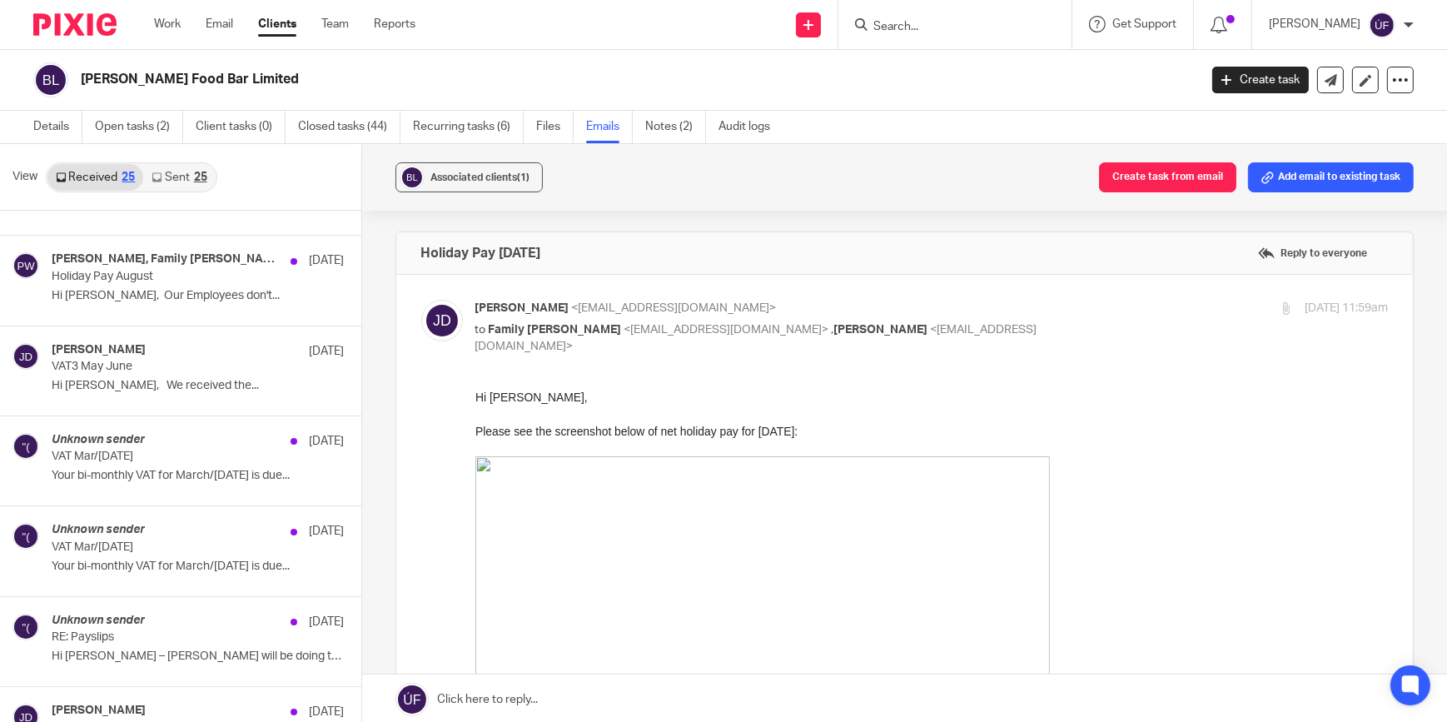
scroll to position [0, 0]
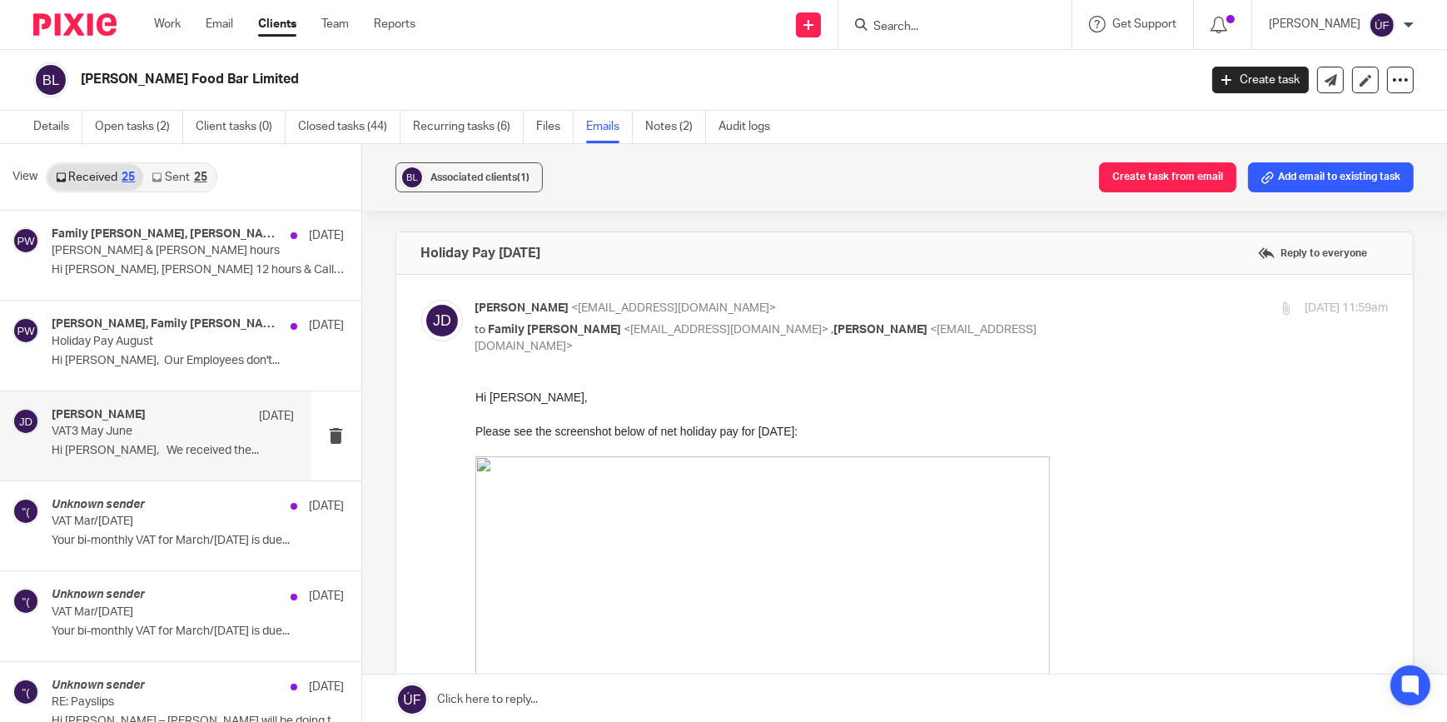
click at [167, 424] on p "VAT3 May June" at bounding box center [149, 431] width 194 height 14
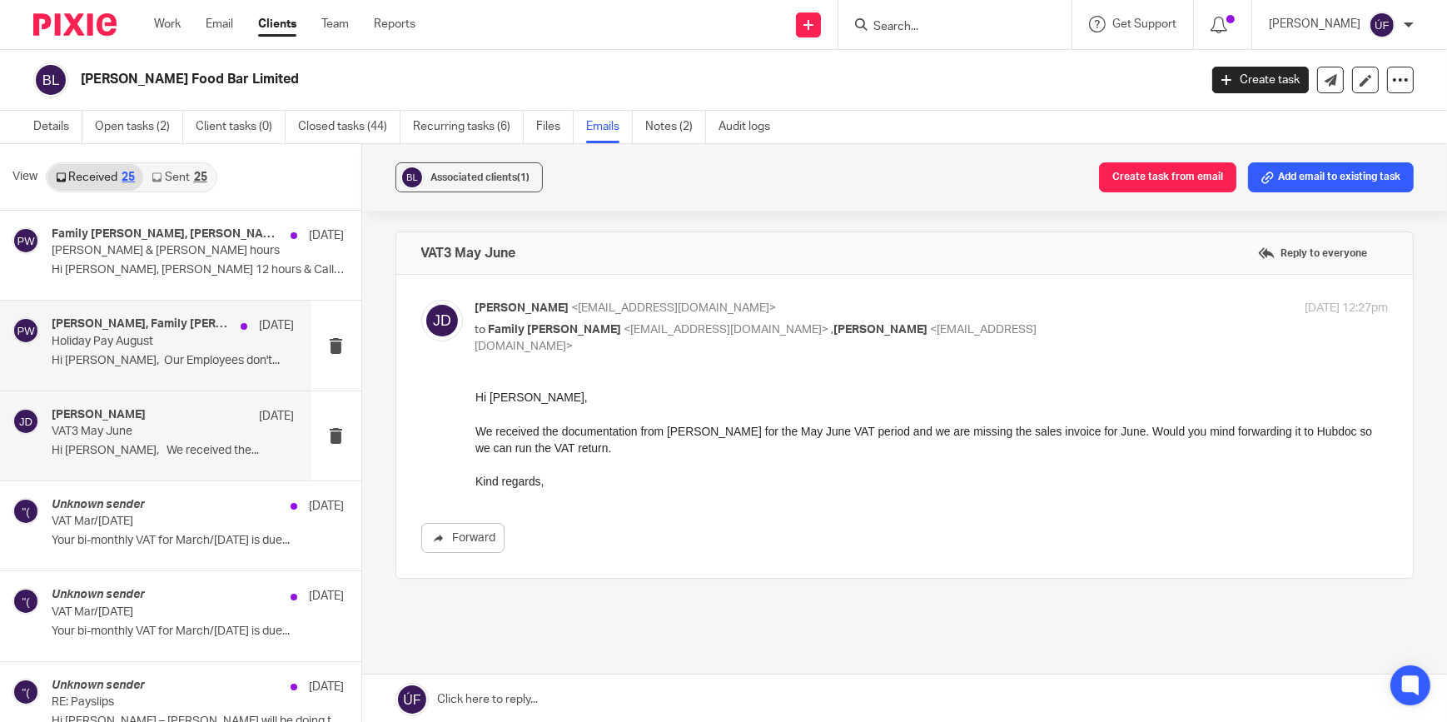
scroll to position [75, 0]
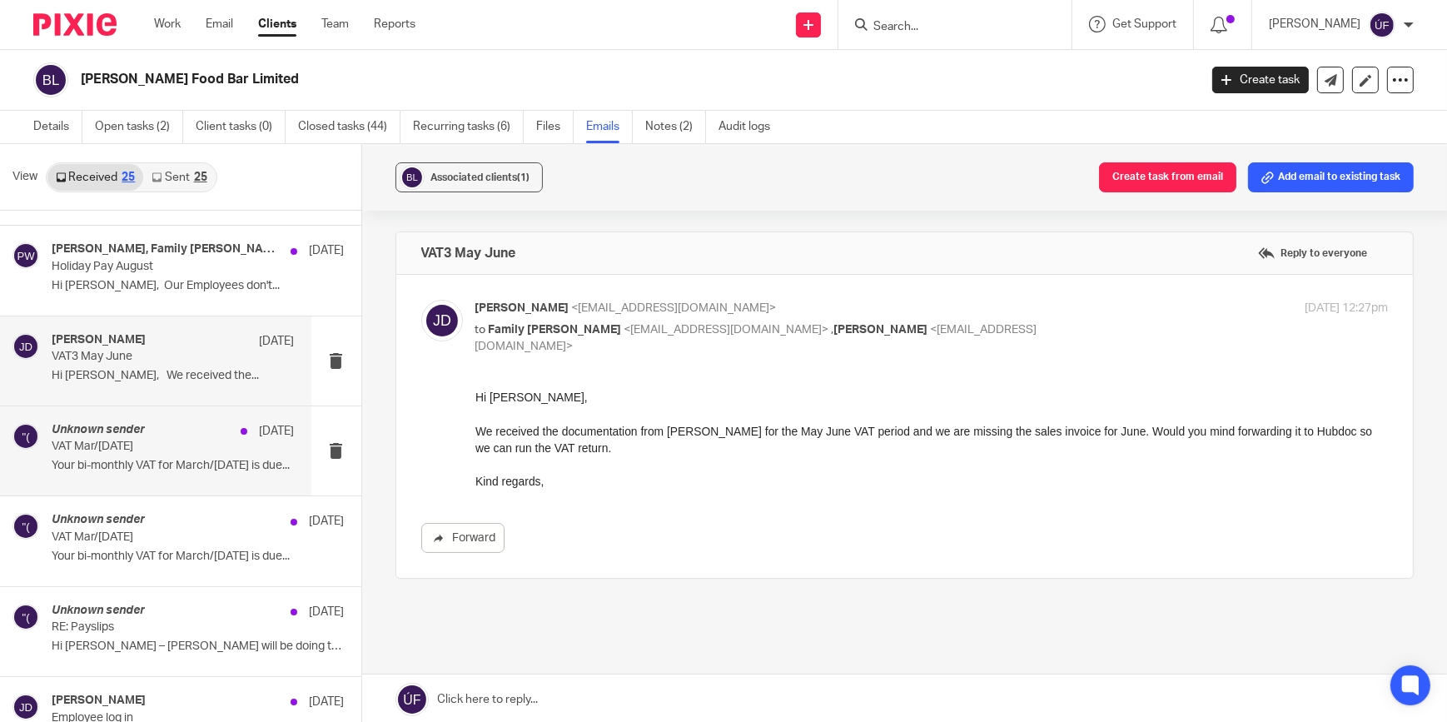
click at [154, 447] on p "VAT Mar/Apr 2025" at bounding box center [149, 446] width 194 height 14
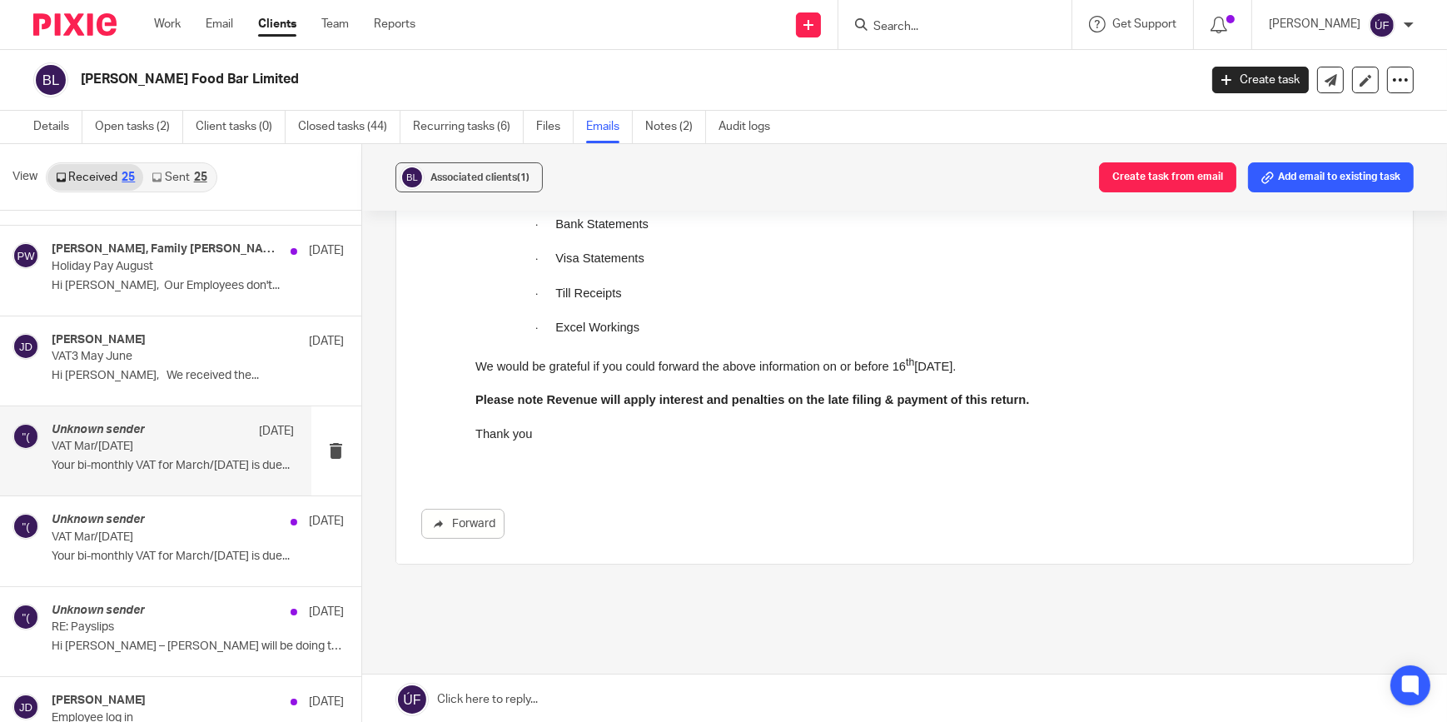
scroll to position [378, 0]
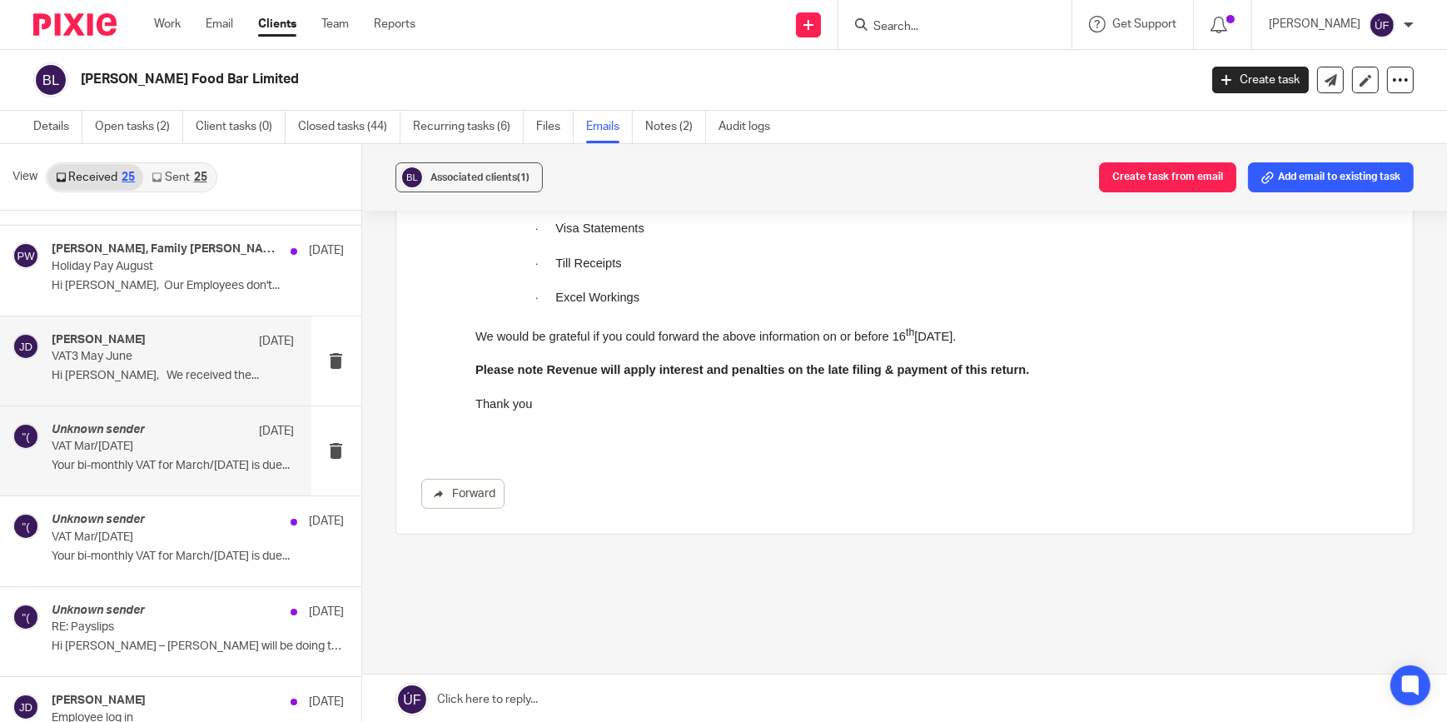
click at [190, 385] on div "Jade Devenney 22 Jul VAT3 May June Hi Maria, We received the..." at bounding box center [173, 361] width 243 height 56
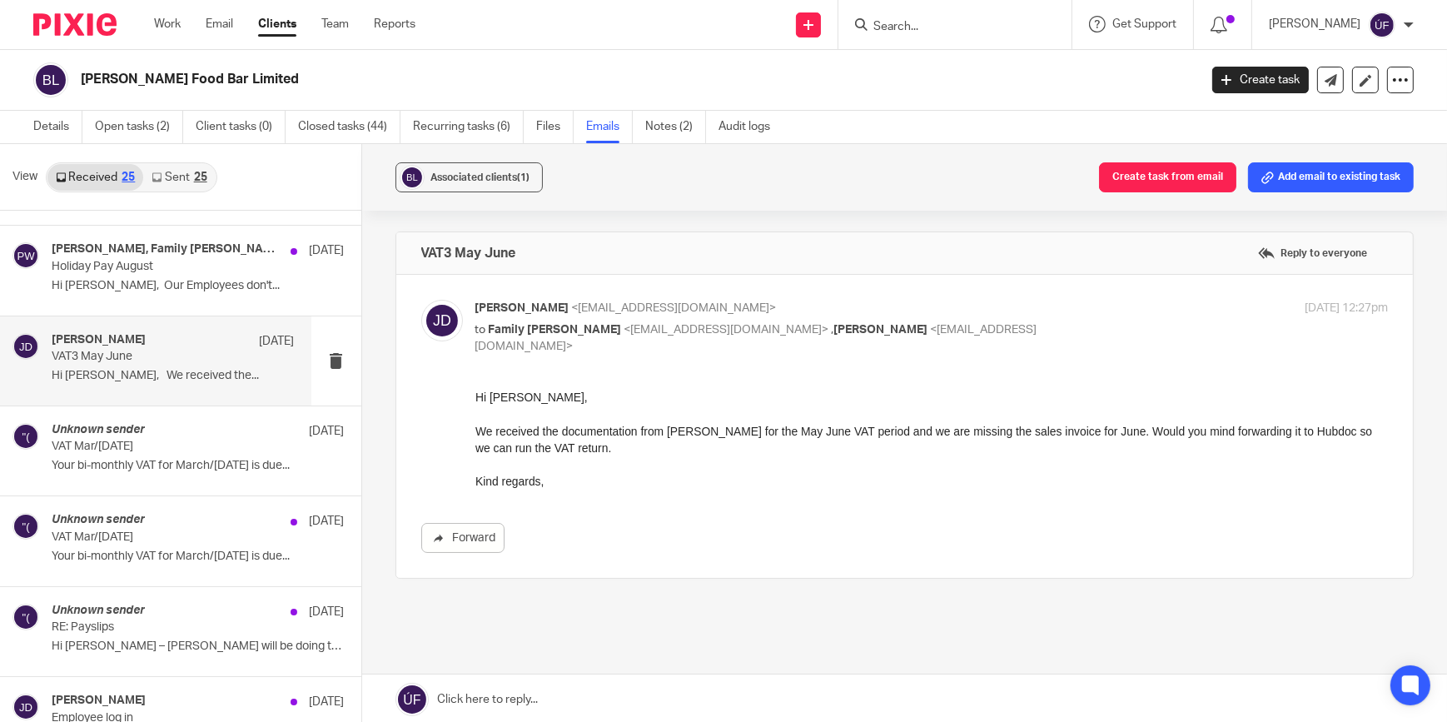
scroll to position [0, 0]
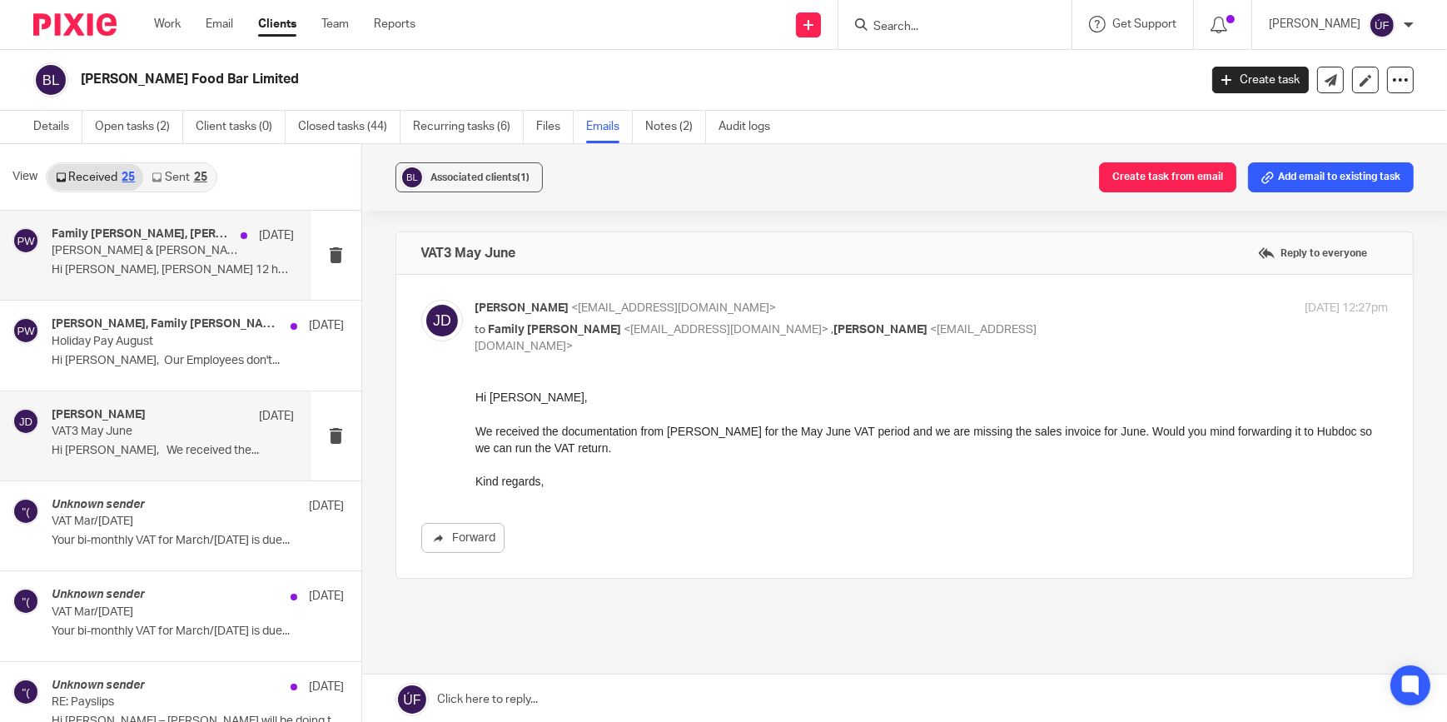
click at [183, 278] on div "Family Bove, Pinky Wadhwa 11 Sep Callum O'Reilly & Sophie Carrick hours Hi Pink…" at bounding box center [173, 255] width 243 height 56
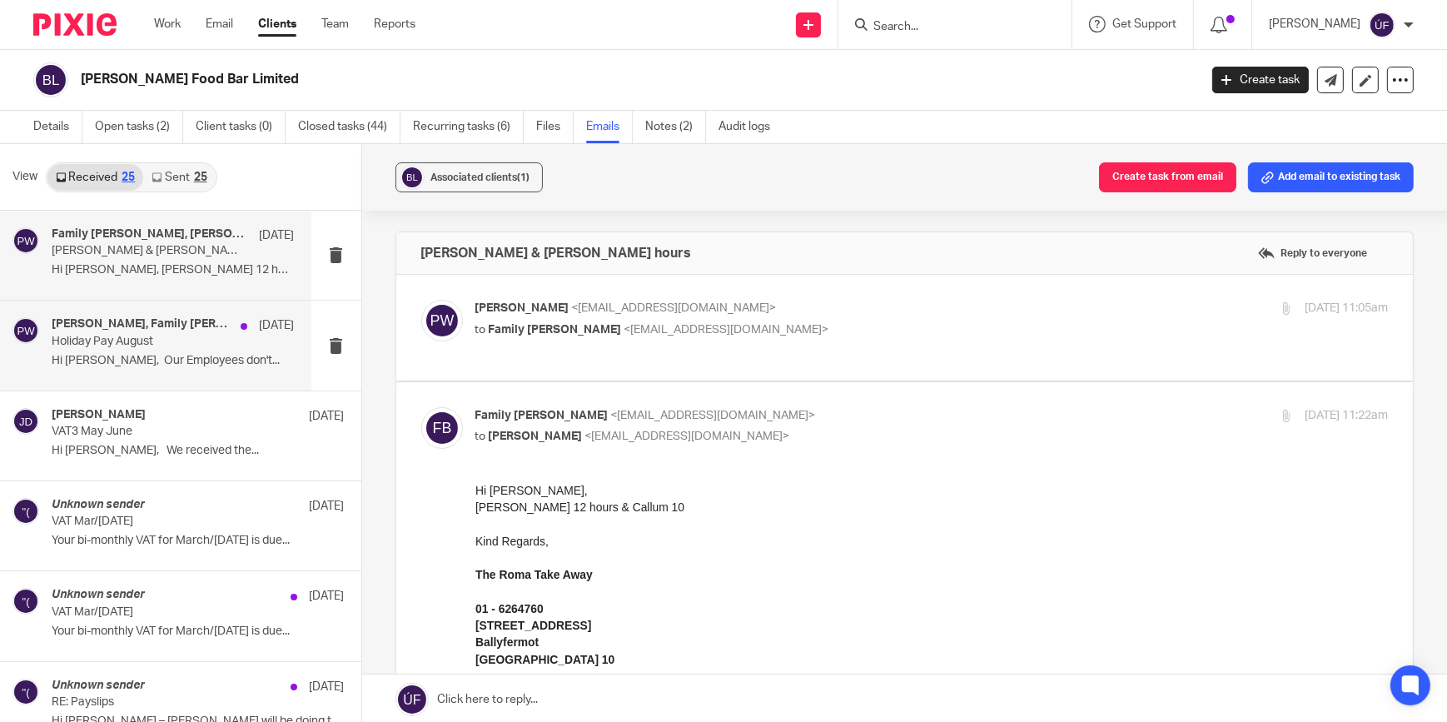
click at [192, 325] on h4 "Pinky Wadhwa, Family Bove" at bounding box center [142, 324] width 181 height 14
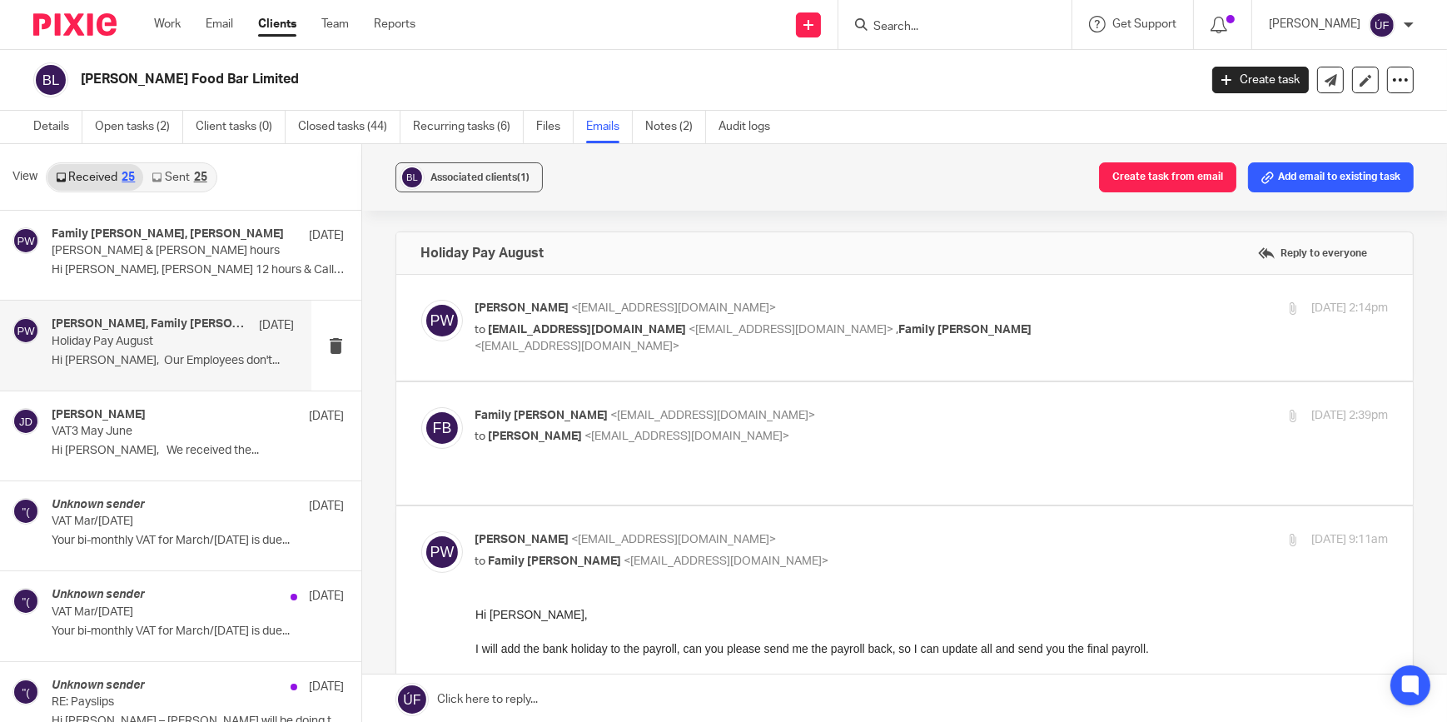
click at [900, 428] on p "to Pinky Wadhwa <pinky@sheilaccountants.ie>" at bounding box center [779, 436] width 608 height 17
checkbox input "true"
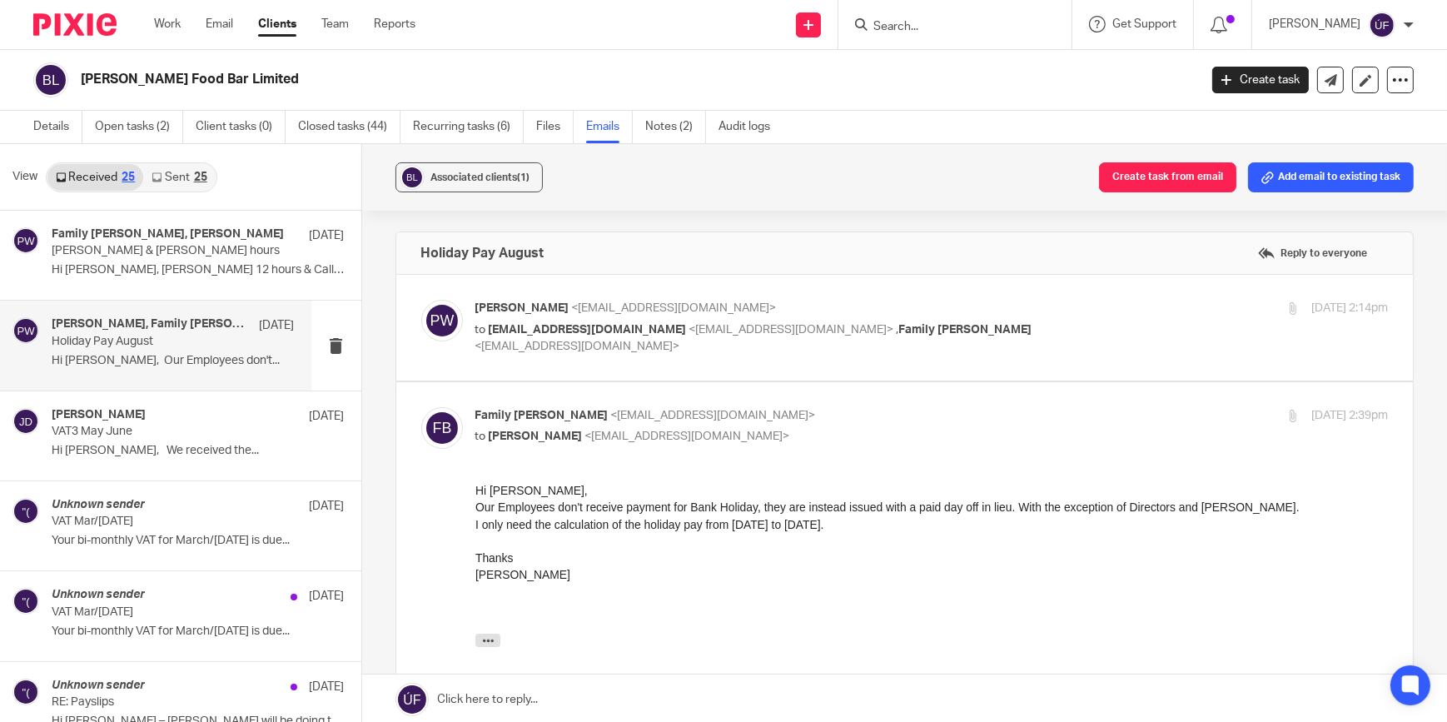
click at [928, 342] on div "Pinky Wadhwa <pinky@sheilaccountants.ie> to luisabove@msn.com <luisabove@msn.co…" at bounding box center [904, 328] width 967 height 56
click at [782, 347] on div "Pinky Wadhwa <pinky@sheilaccountants.ie> to luisabove@msn.com <luisabove@msn.co…" at bounding box center [904, 328] width 967 height 56
click at [1149, 330] on div "Pinky Wadhwa <pinky@sheilaccountants.ie> to luisabove@msn.com <luisabove@msn.co…" at bounding box center [931, 328] width 913 height 56
checkbox input "true"
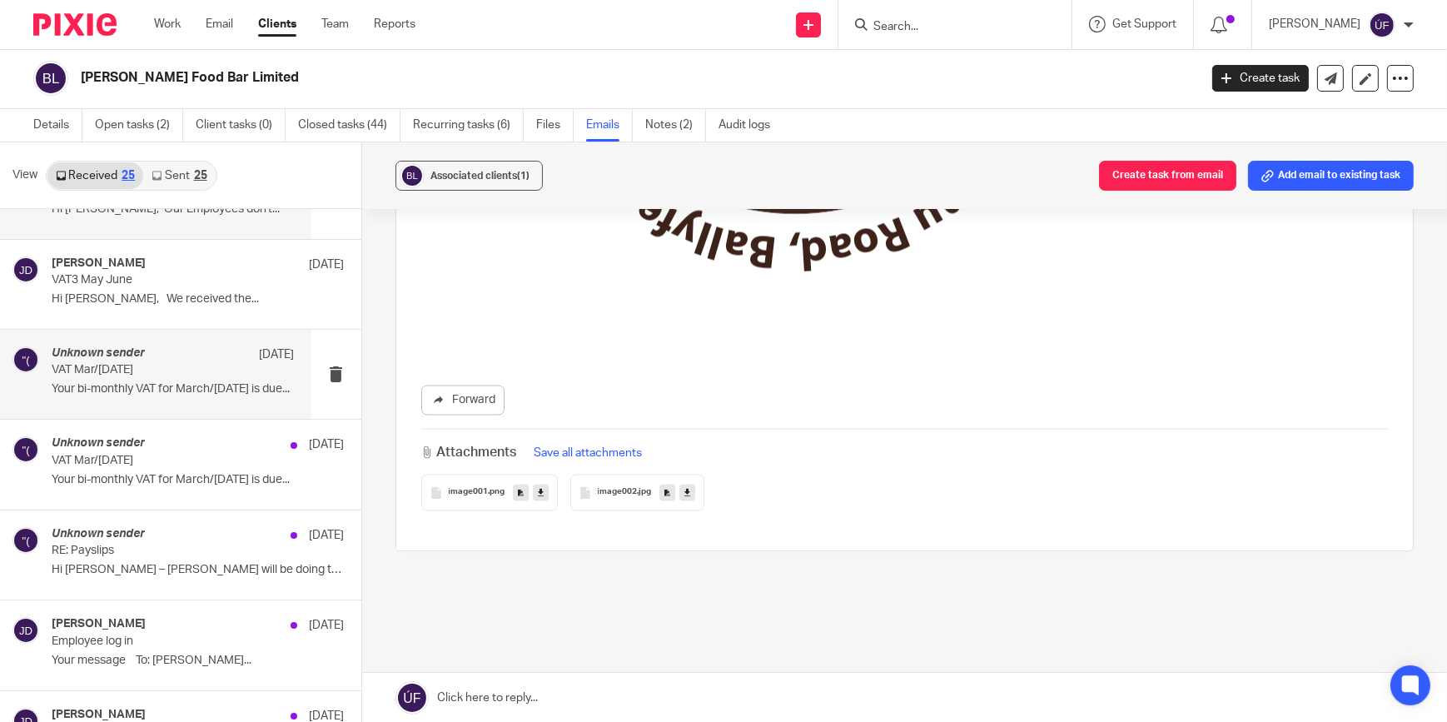
scroll to position [151, 0]
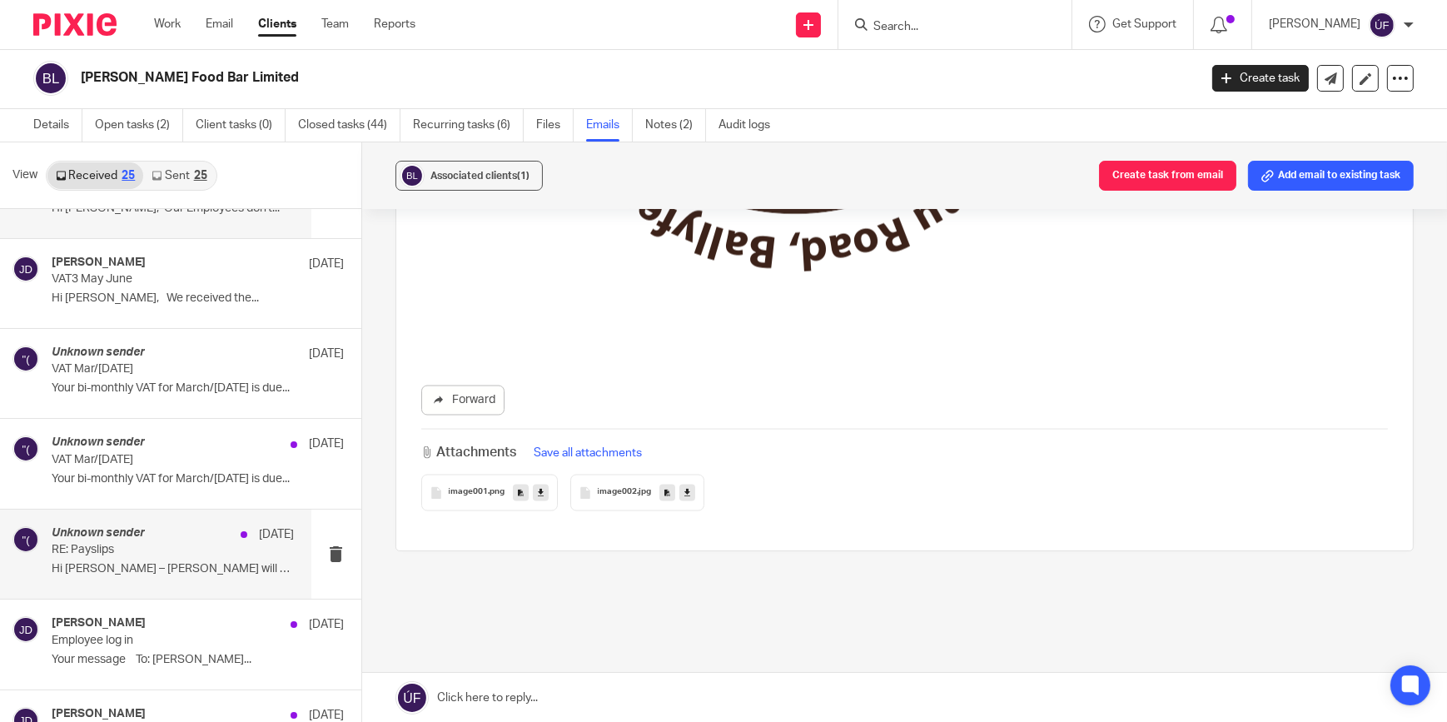
click at [167, 548] on p "RE: Payslips" at bounding box center [149, 550] width 194 height 14
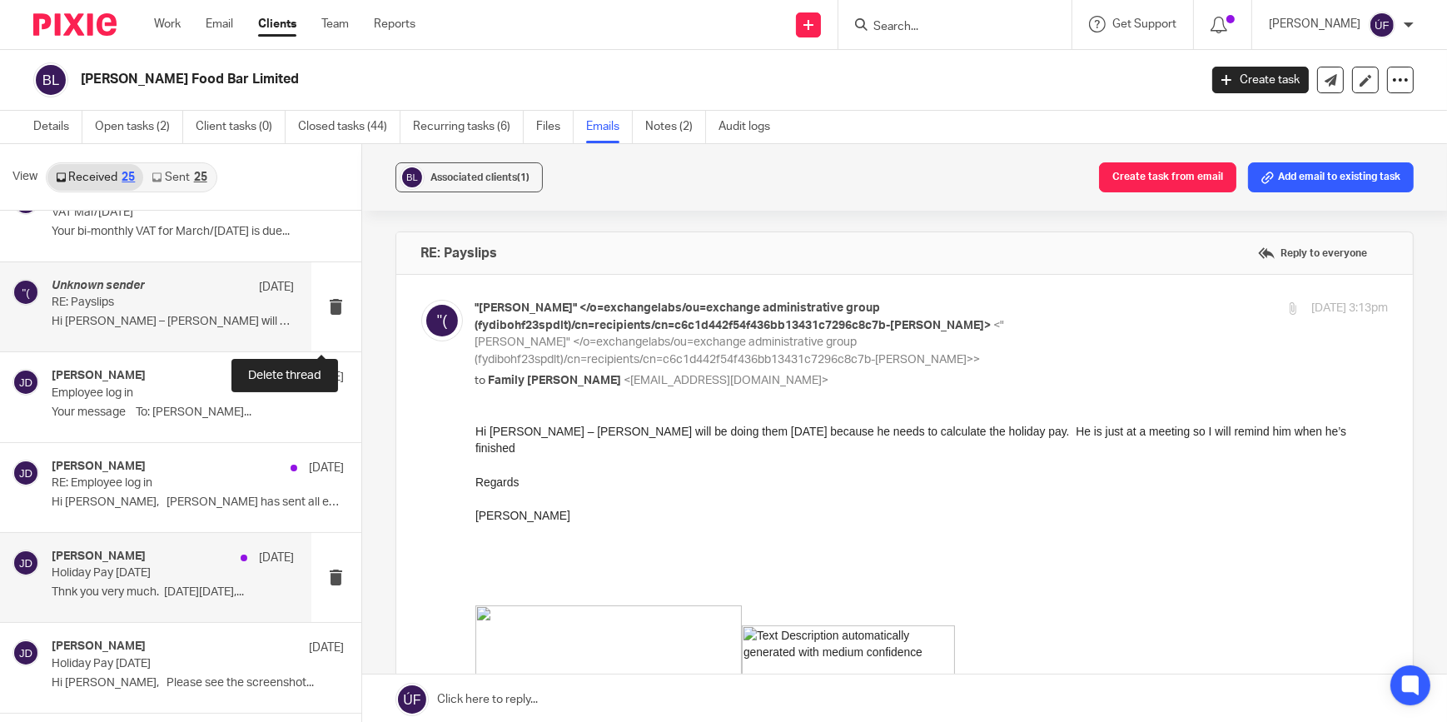
scroll to position [454, 0]
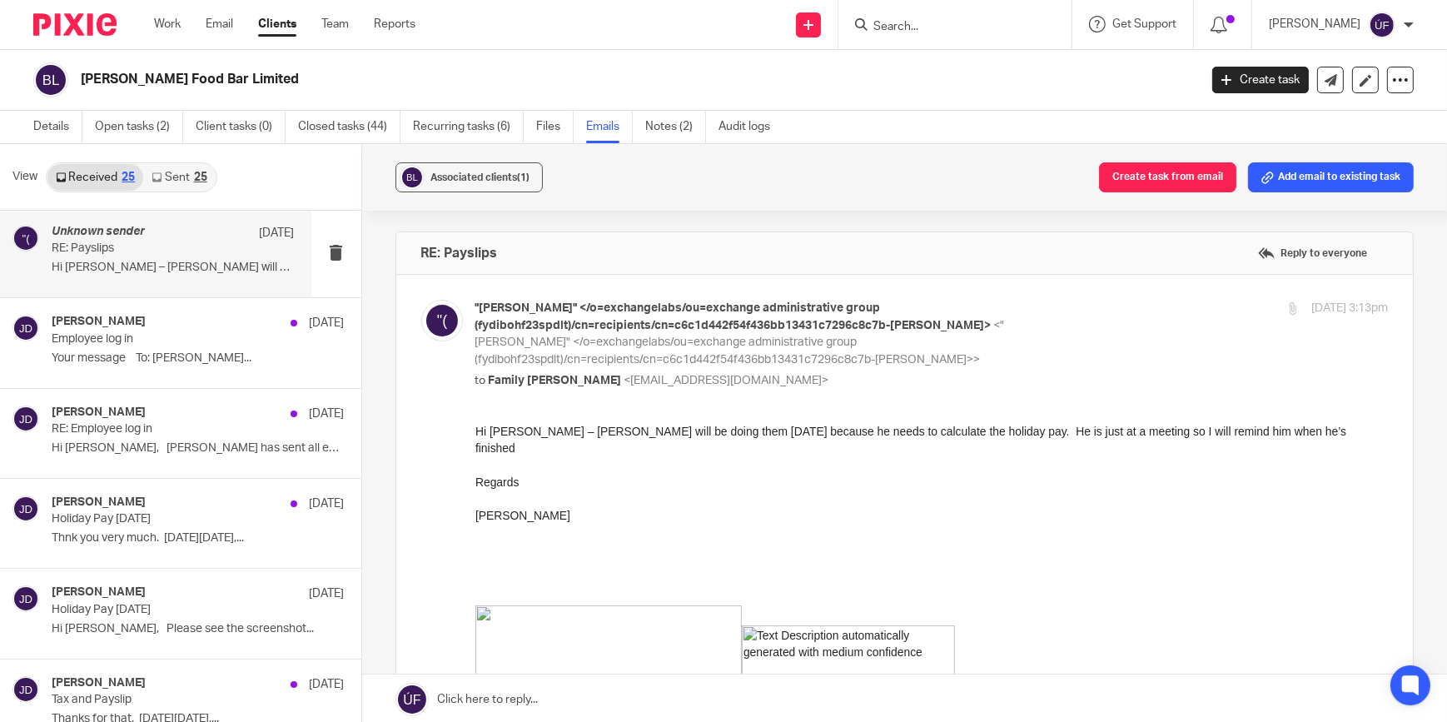
click at [197, 273] on p "Hi Maria – Liam will be doing them today..." at bounding box center [173, 268] width 243 height 14
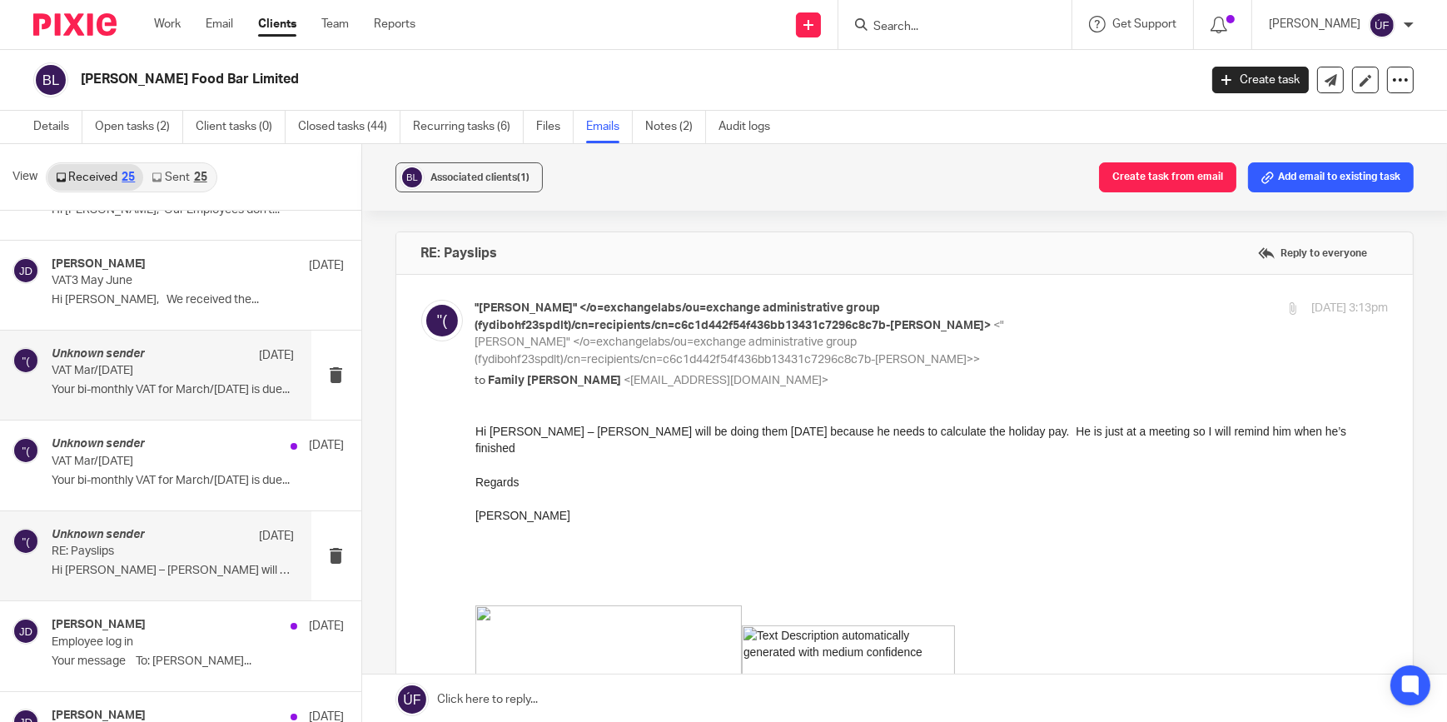
click at [171, 374] on p "VAT Mar/Apr 2025" at bounding box center [149, 371] width 194 height 14
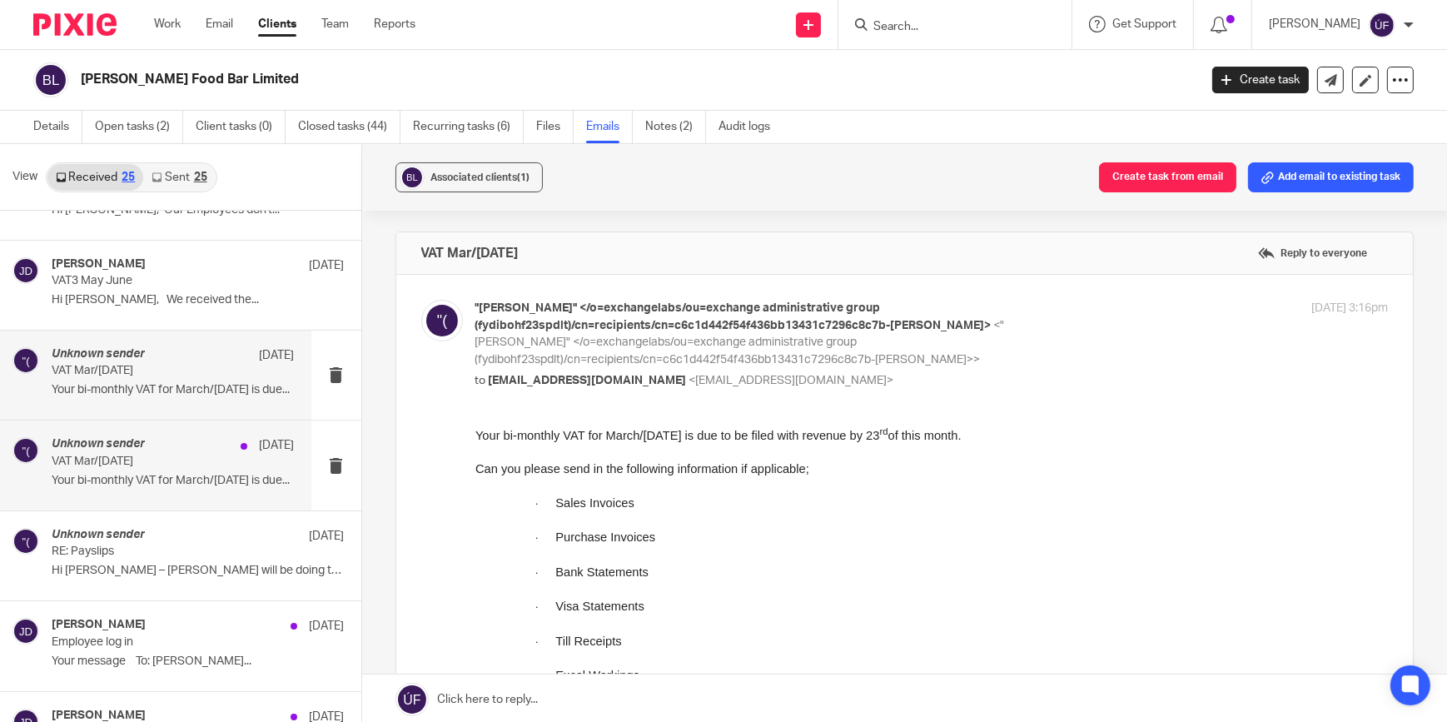
scroll to position [0, 0]
click at [153, 448] on div "Unknown sender 3 Jul" at bounding box center [173, 445] width 243 height 17
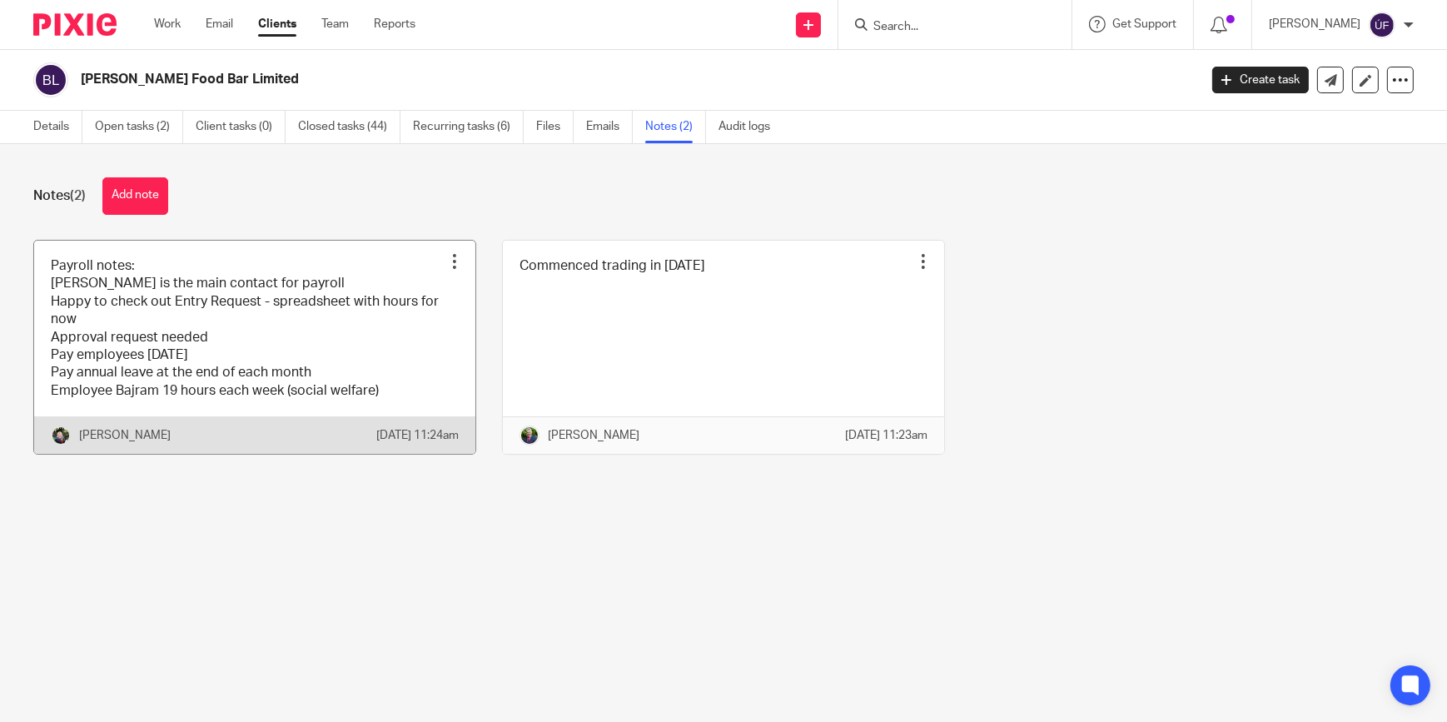
click at [296, 416] on link at bounding box center [254, 348] width 441 height 214
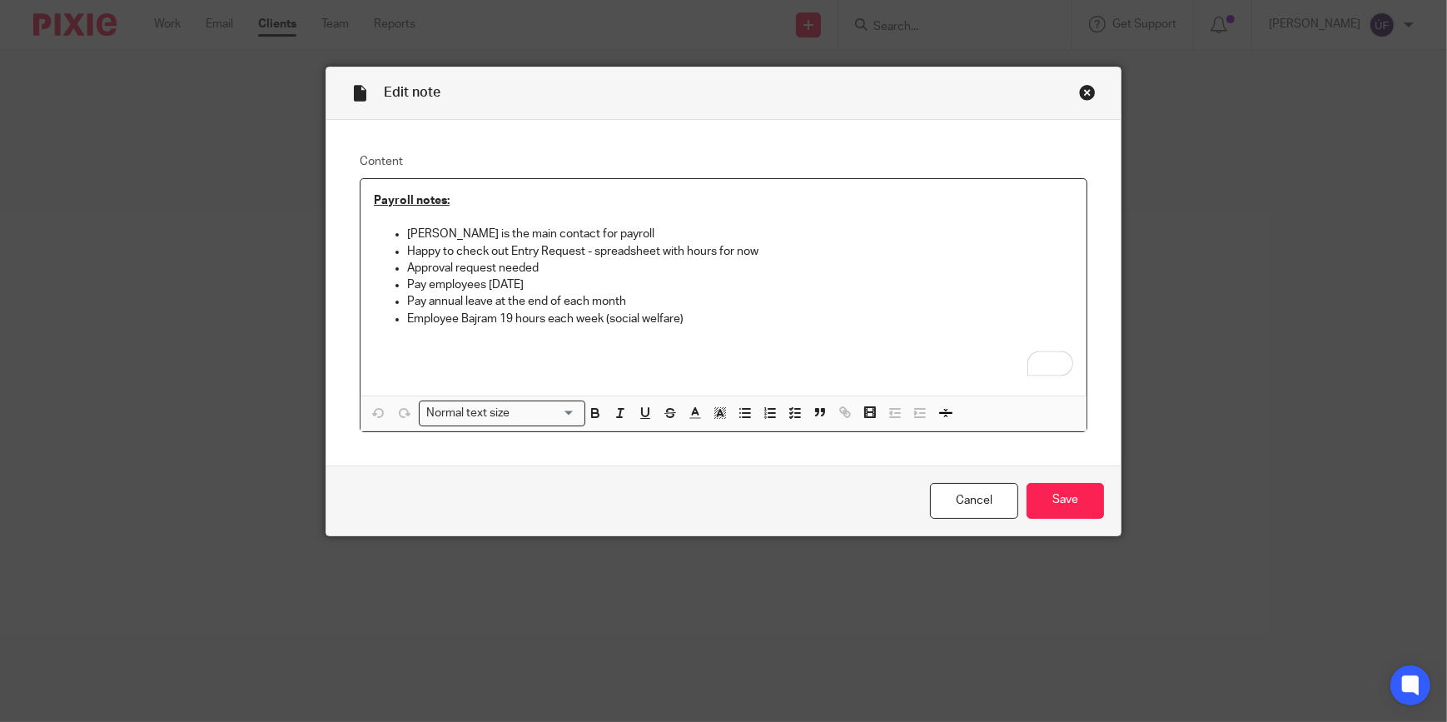
click at [1082, 88] on div "Close this dialog window" at bounding box center [1087, 92] width 17 height 17
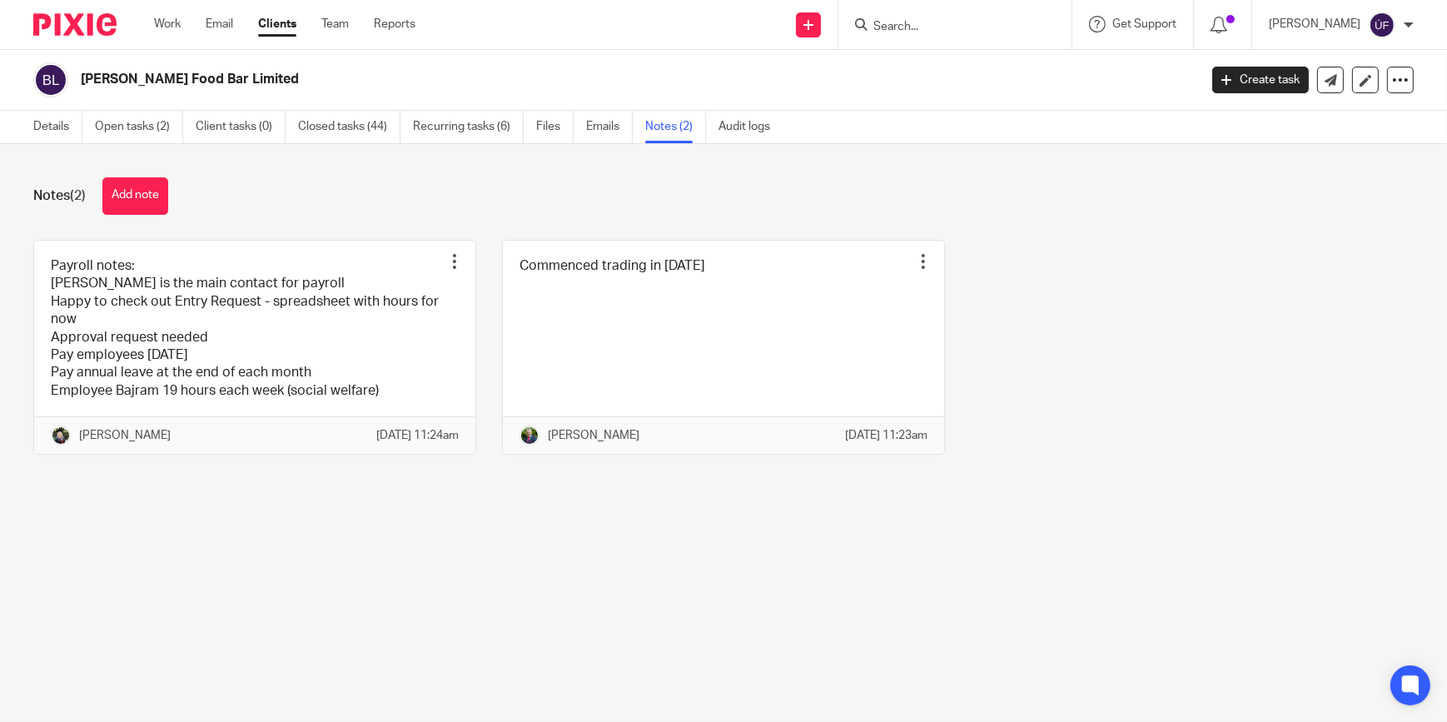
click at [921, 7] on div at bounding box center [954, 24] width 233 height 49
click at [936, 20] on input "Search" at bounding box center [946, 27] width 150 height 15
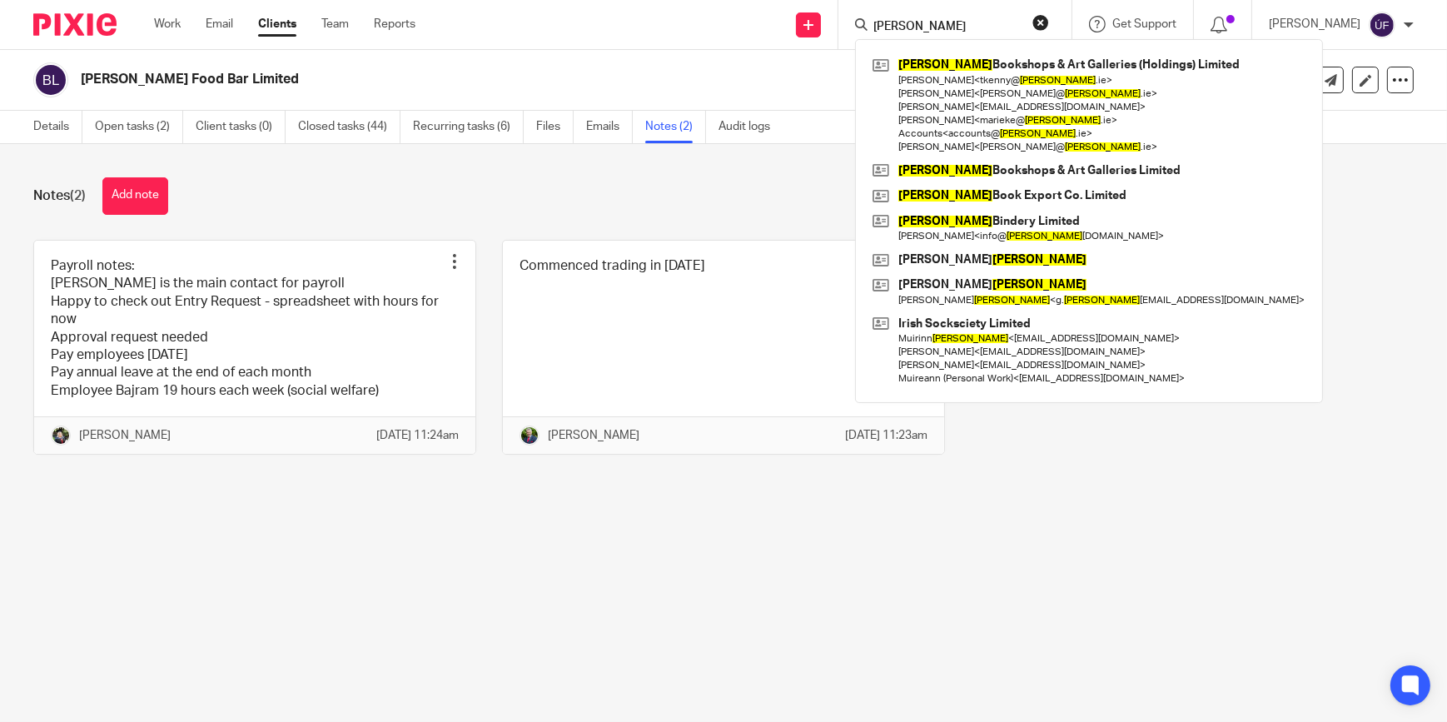
type input "[PERSON_NAME]"
click button "submit" at bounding box center [0, 0] width 0 height 0
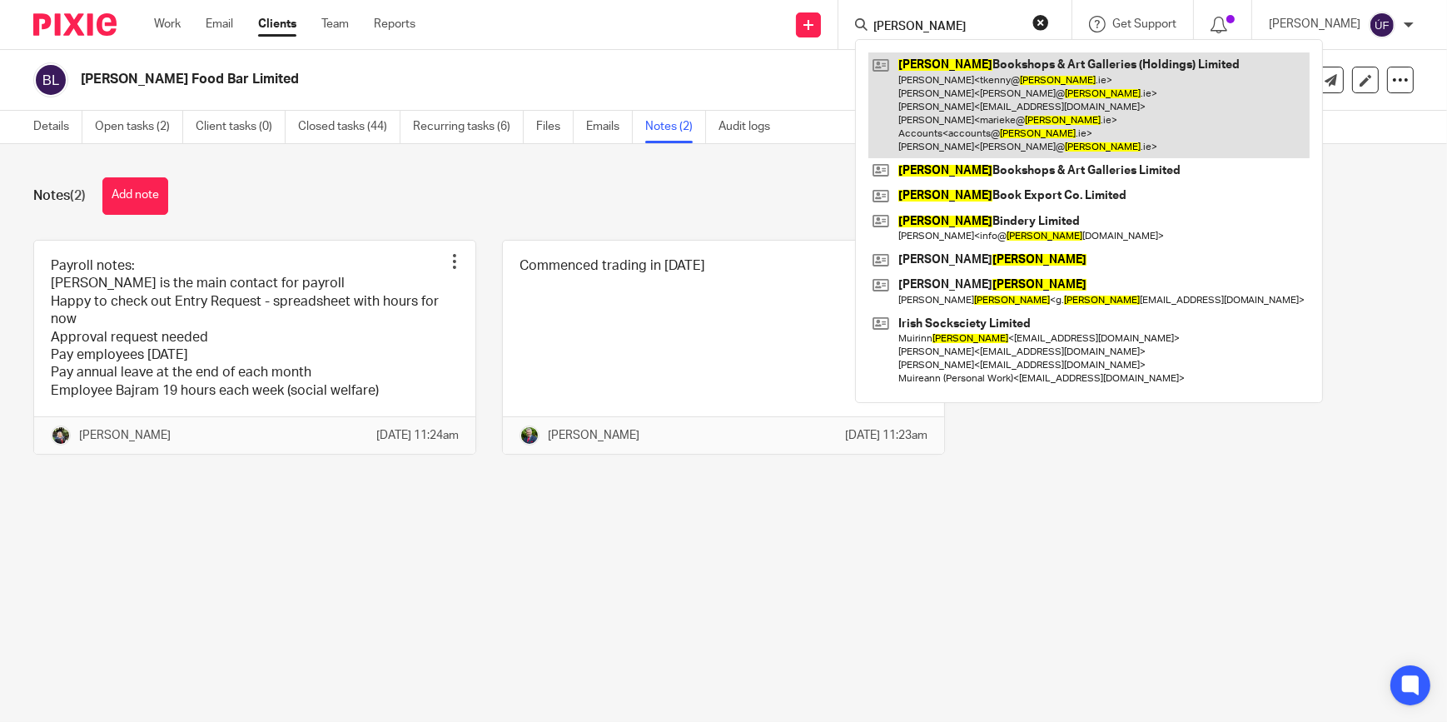
click at [1006, 109] on link at bounding box center [1088, 105] width 441 height 106
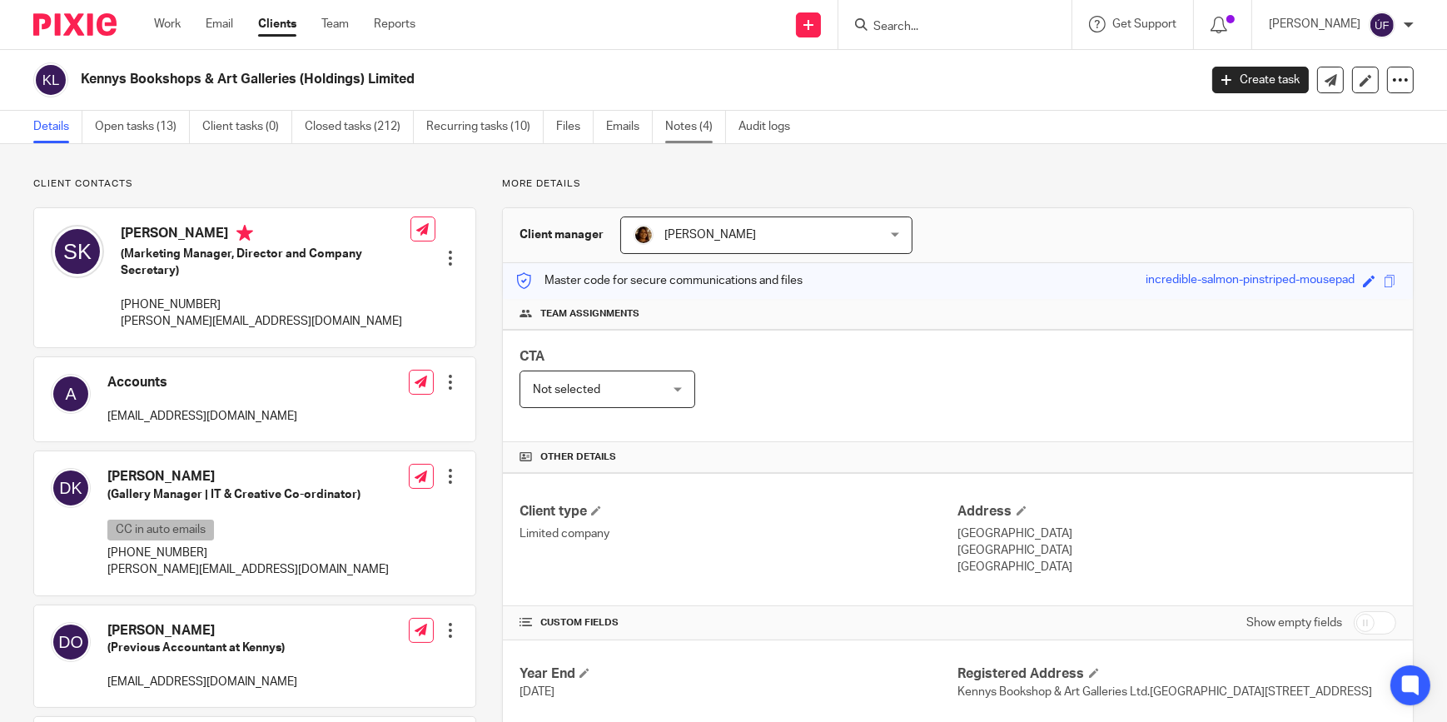
click at [677, 124] on link "Notes (4)" at bounding box center [695, 127] width 61 height 32
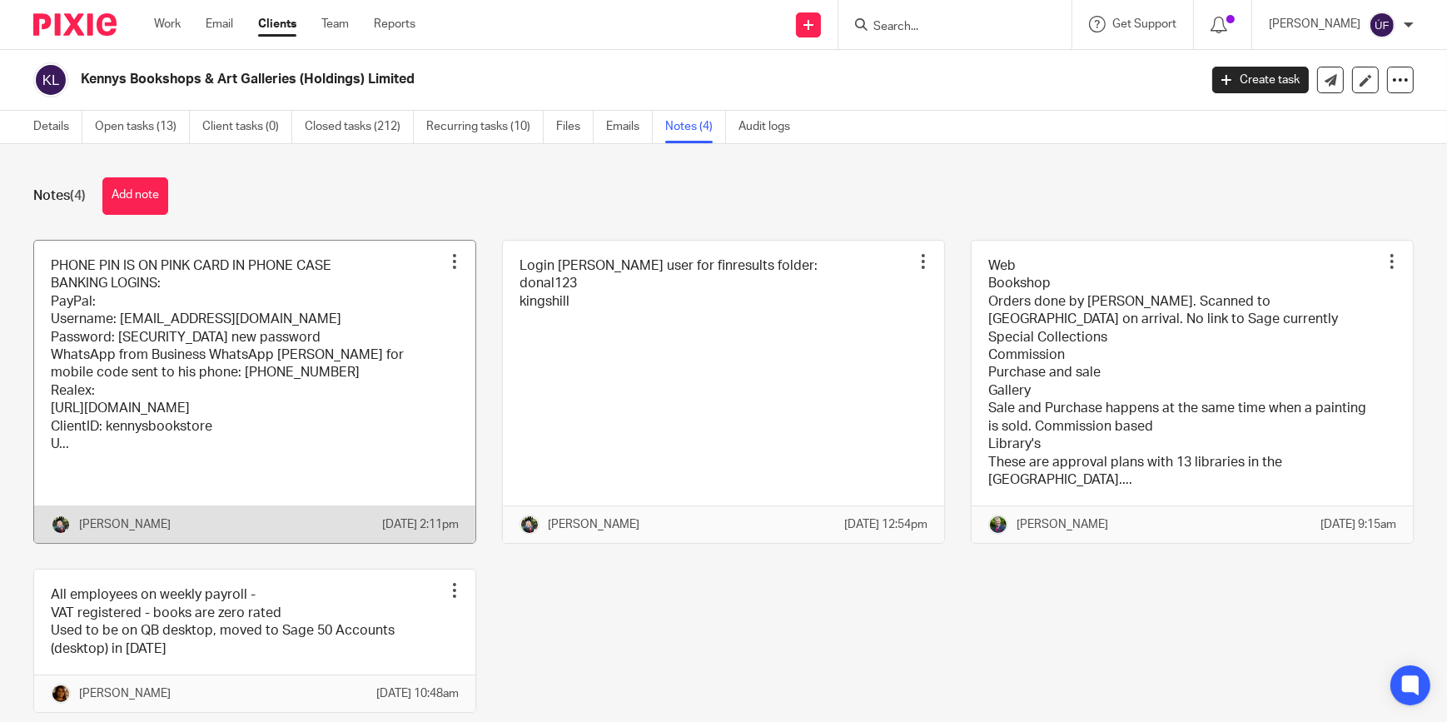
click at [165, 325] on link at bounding box center [254, 392] width 441 height 303
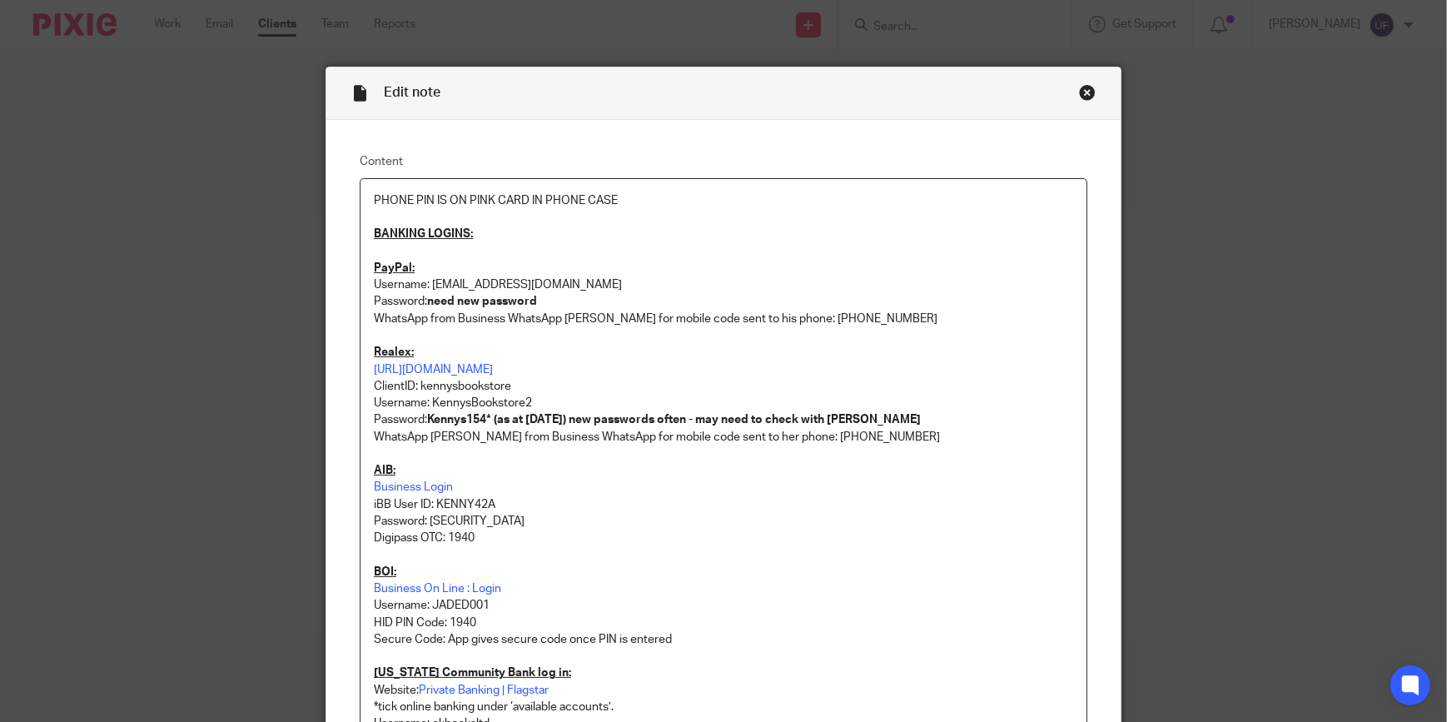
click at [458, 608] on p "Username: JADED001" at bounding box center [723, 605] width 699 height 17
click at [459, 608] on p "Username: JADED001" at bounding box center [723, 605] width 699 height 17
copy p "JADED001"
